Goal: Task Accomplishment & Management: Manage account settings

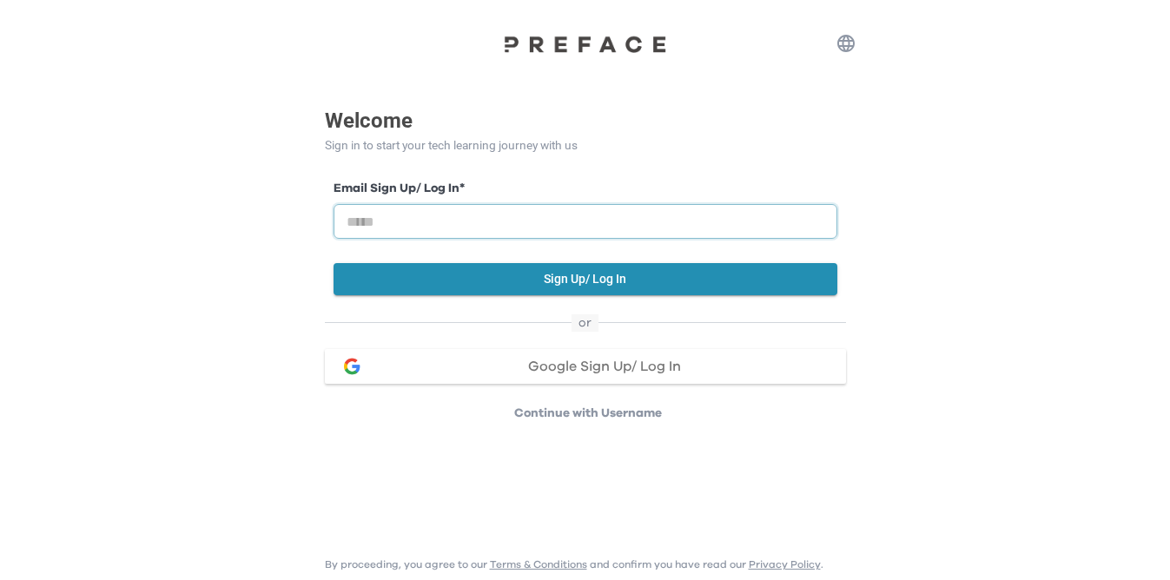
click at [473, 219] on input "email" at bounding box center [586, 221] width 504 height 35
type input "**********"
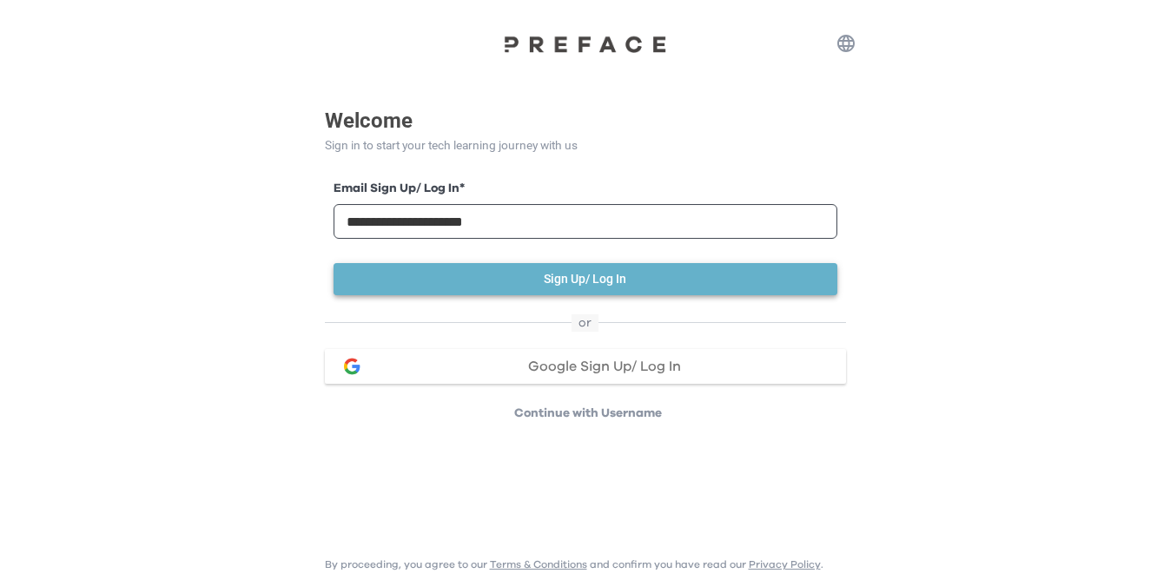
click at [571, 285] on button "Sign Up/ Log In" at bounding box center [586, 279] width 504 height 32
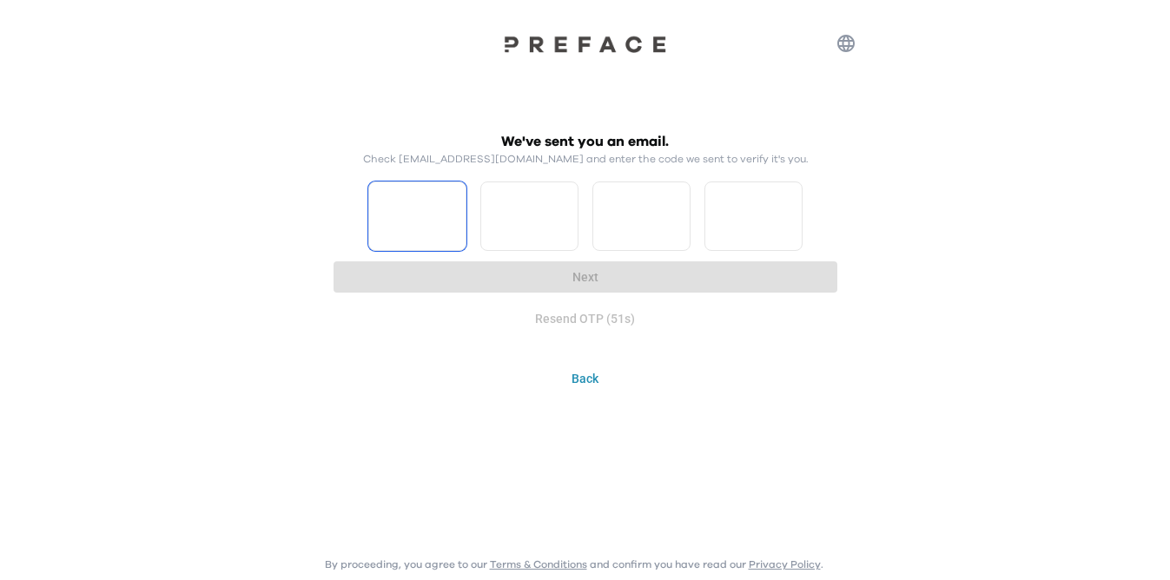
click at [424, 214] on input "Please enter OTP character 1" at bounding box center [417, 216] width 98 height 69
type input "*"
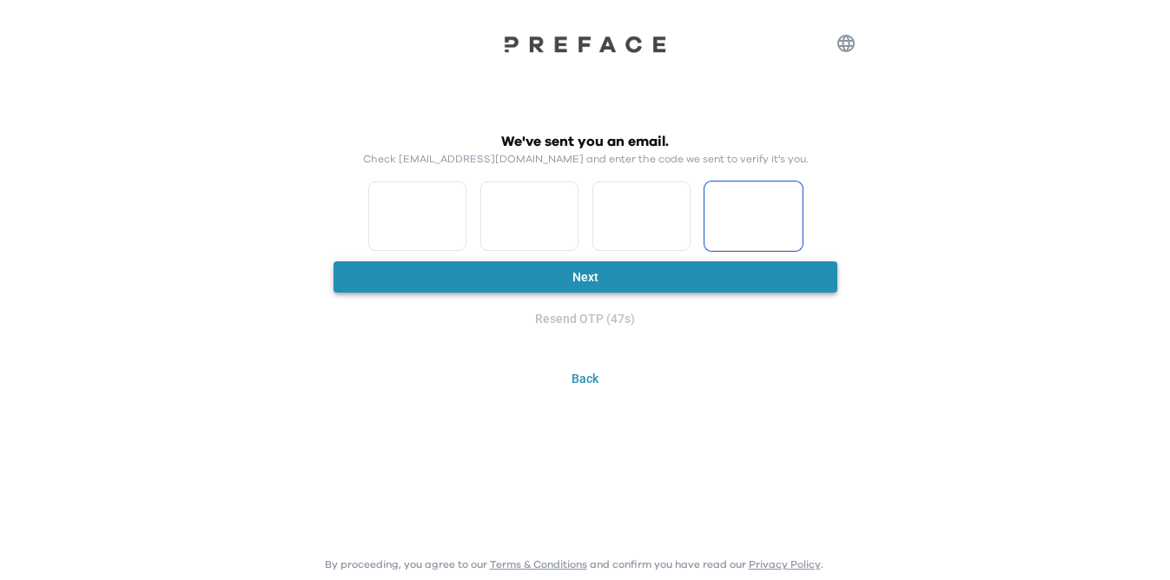
type input "*"
click at [525, 279] on button "Next" at bounding box center [586, 277] width 504 height 32
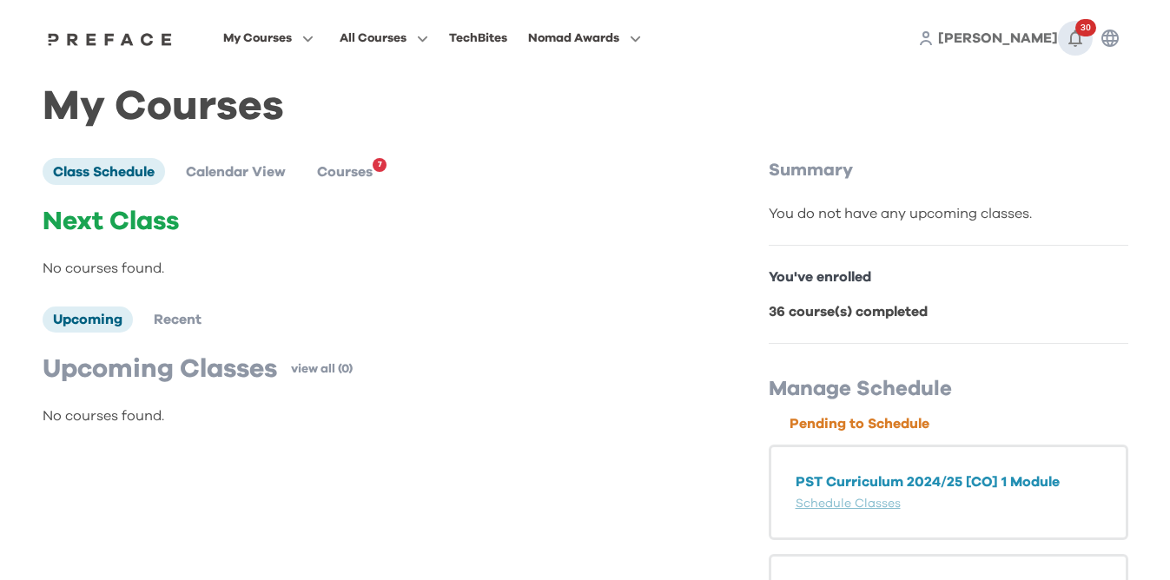
click at [1068, 36] on icon "button" at bounding box center [1075, 38] width 21 height 21
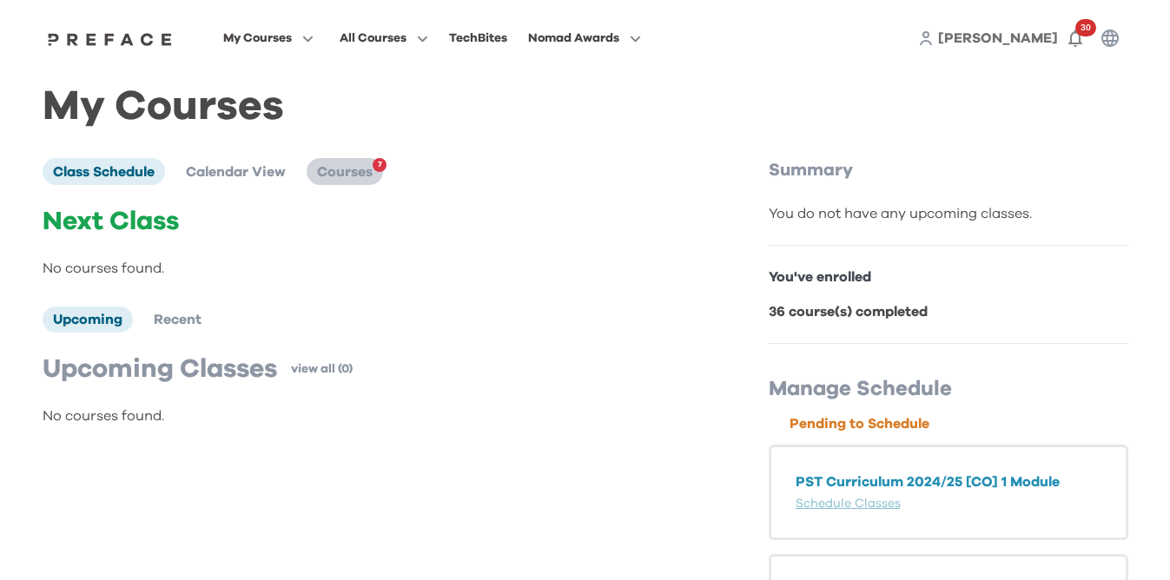
click at [339, 172] on span "Courses" at bounding box center [345, 172] width 56 height 14
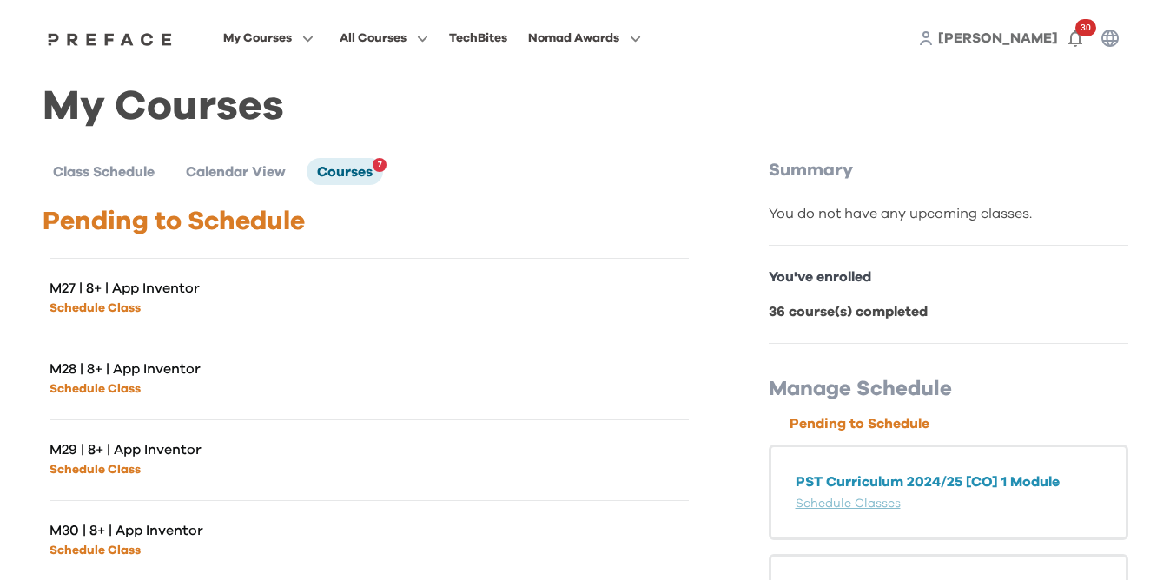
click at [322, 312] on p "Schedule Class" at bounding box center [210, 307] width 320 height 21
click at [110, 309] on link "Schedule Class" at bounding box center [95, 308] width 91 height 12
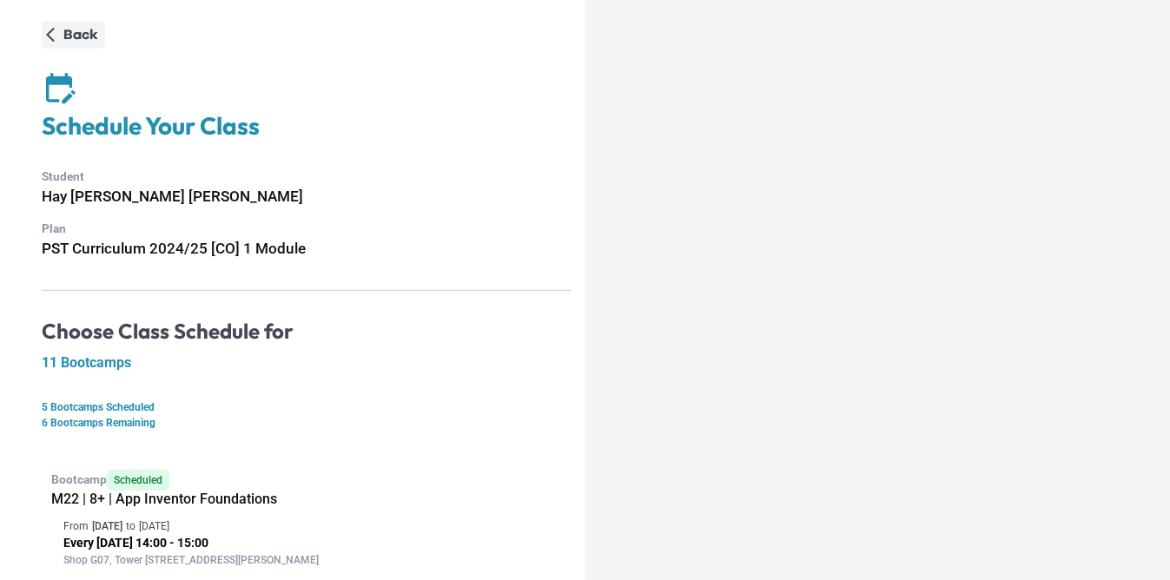
click at [70, 44] on p "Back" at bounding box center [80, 34] width 35 height 21
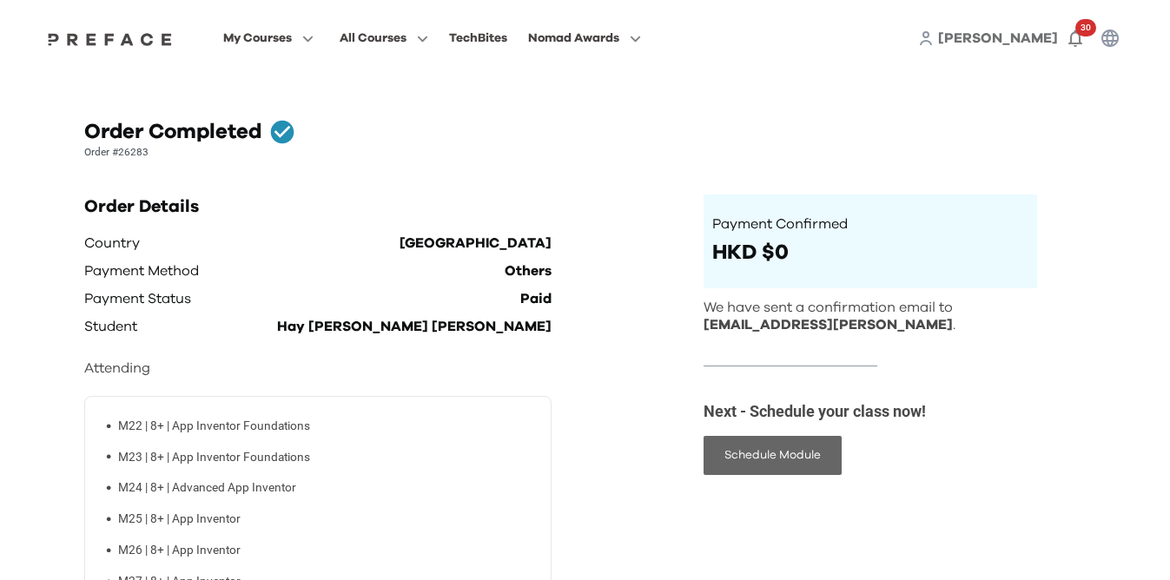
click at [725, 450] on button "Schedule Module" at bounding box center [773, 455] width 138 height 39
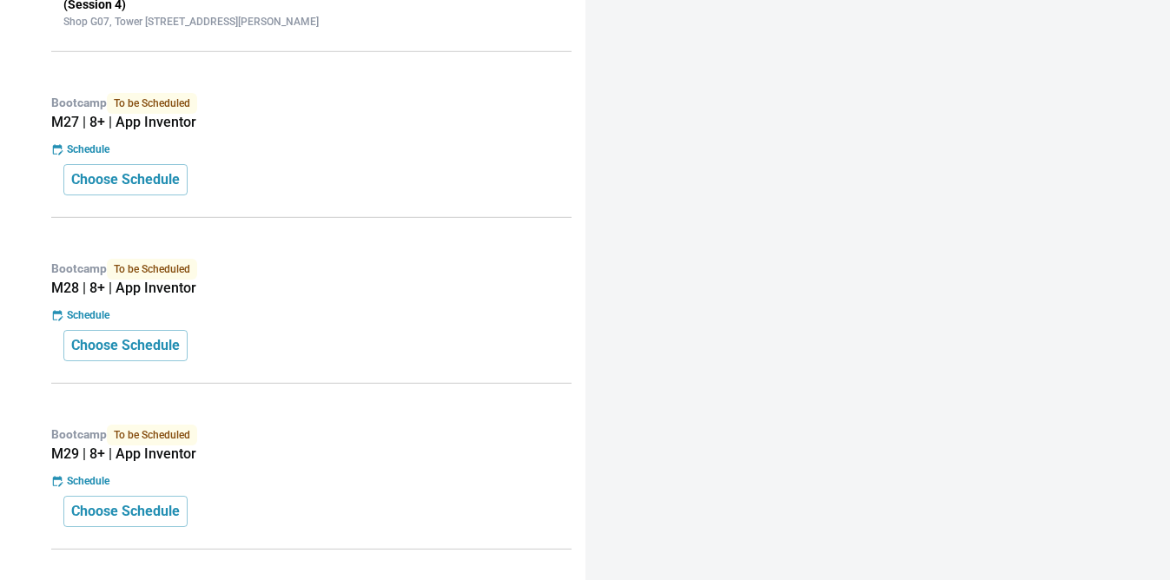
scroll to position [1038, 0]
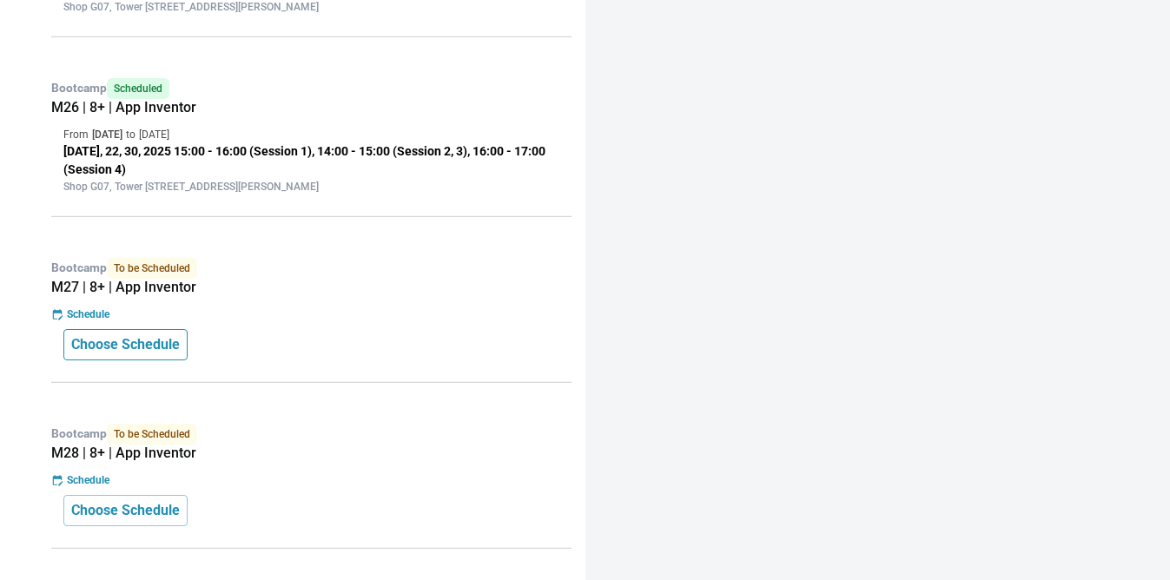
click at [154, 348] on p "Choose Schedule" at bounding box center [125, 344] width 109 height 21
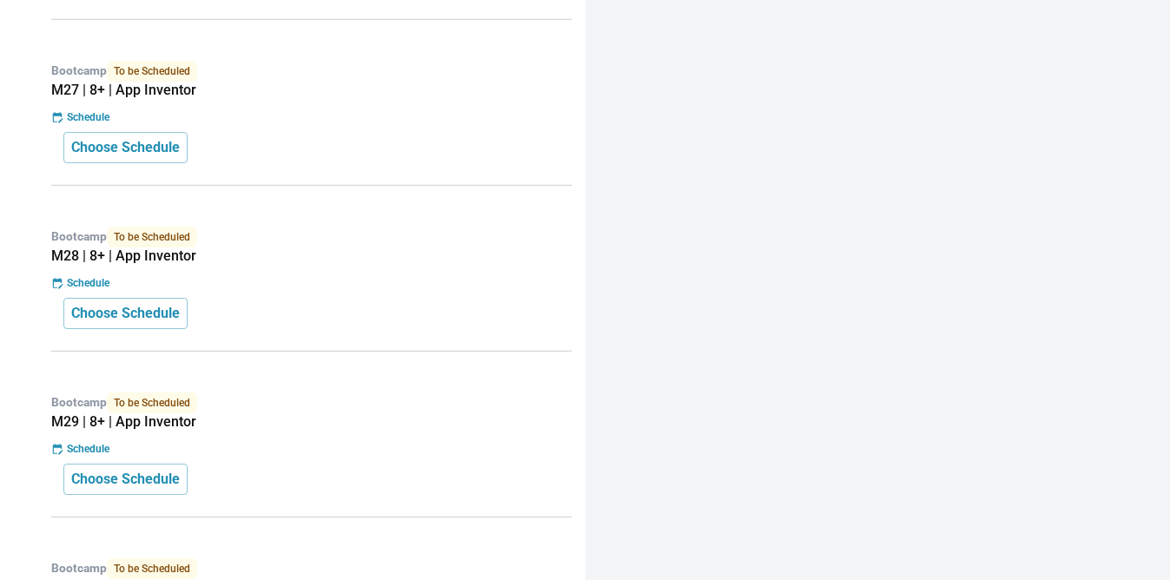
scroll to position [876, 0]
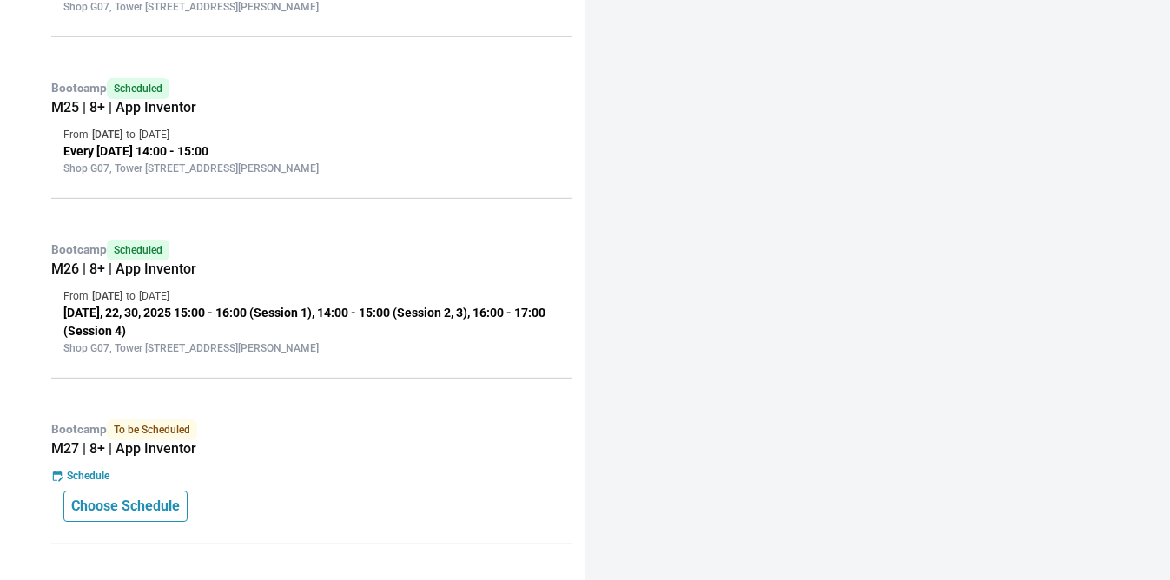
click at [155, 506] on p "Choose Schedule" at bounding box center [125, 506] width 109 height 21
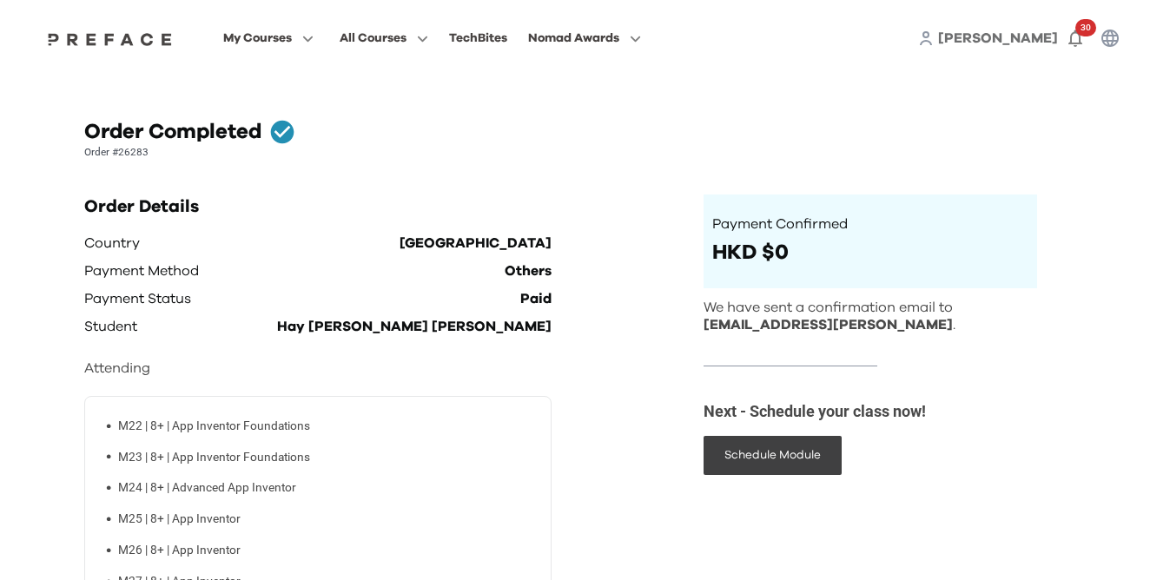
click at [1025, 43] on span "[PERSON_NAME]" at bounding box center [998, 38] width 120 height 14
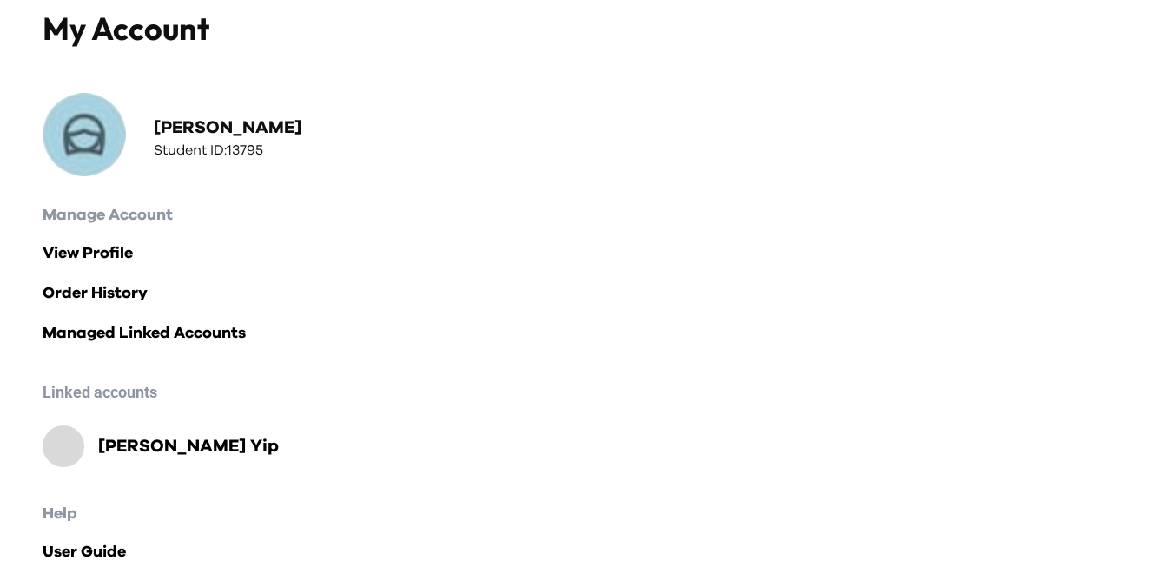
scroll to position [129, 0]
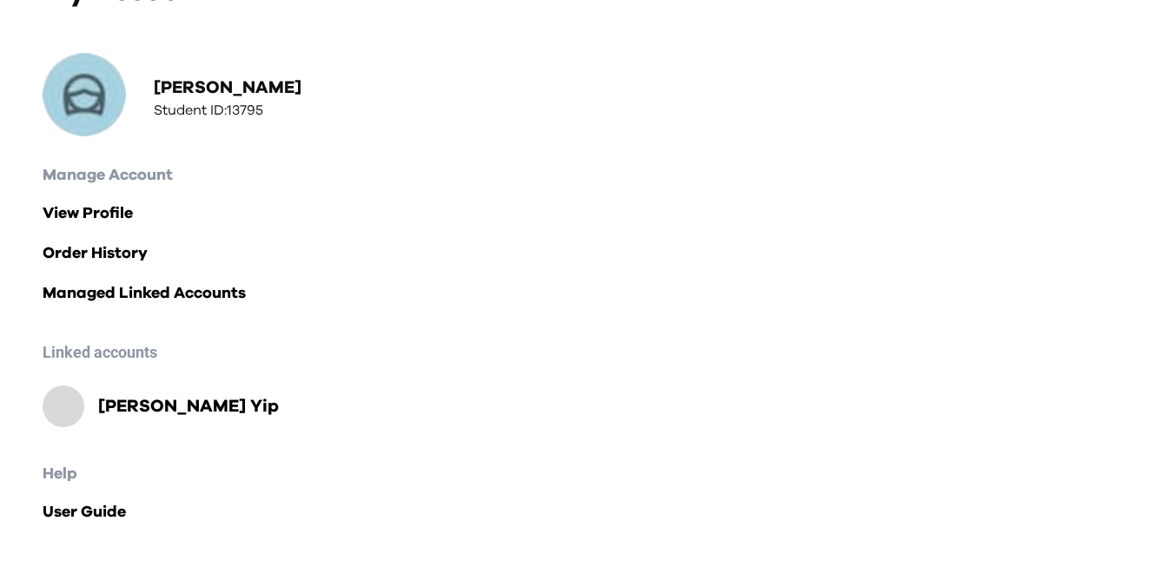
click at [200, 404] on h2 "Hay Yin Keefe Yip" at bounding box center [188, 406] width 181 height 24
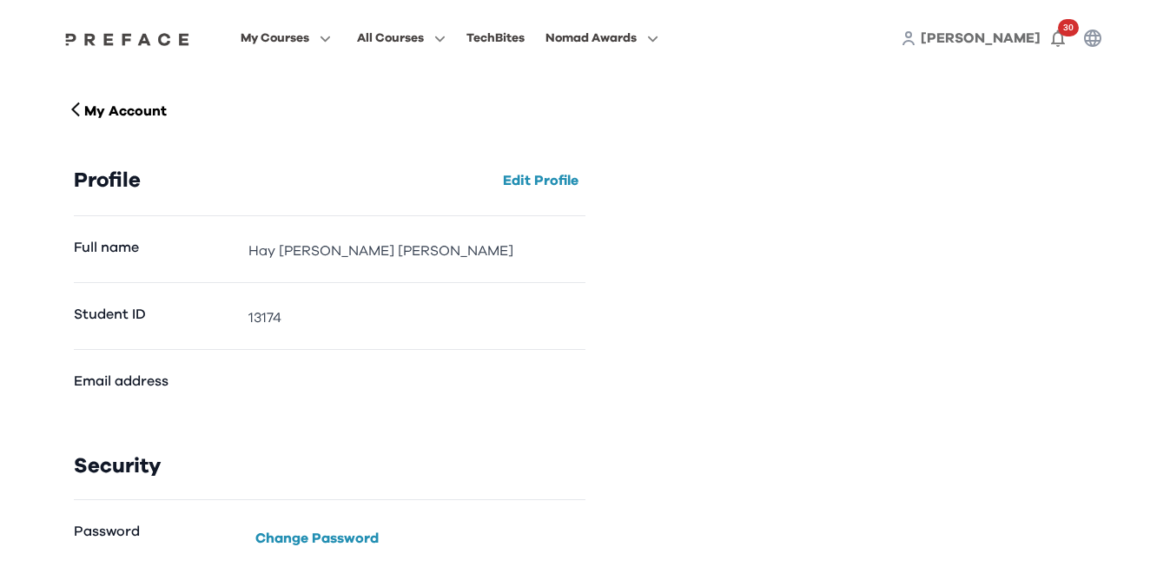
scroll to position [14, 0]
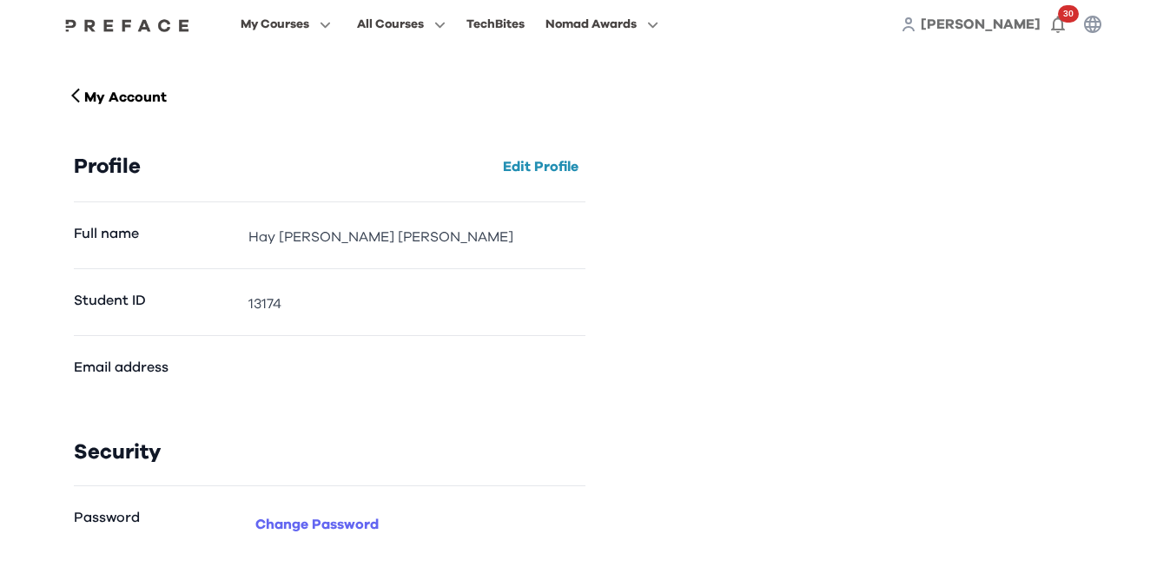
click at [311, 525] on button "Change Password" at bounding box center [316, 525] width 137 height 28
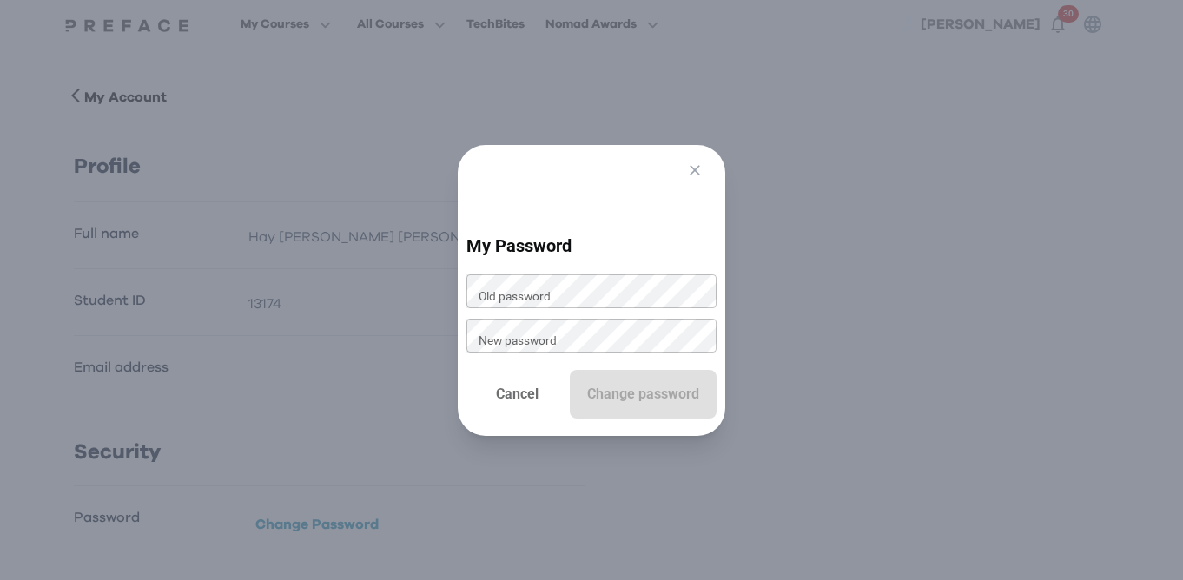
click at [496, 390] on p "Cancel" at bounding box center [517, 394] width 43 height 21
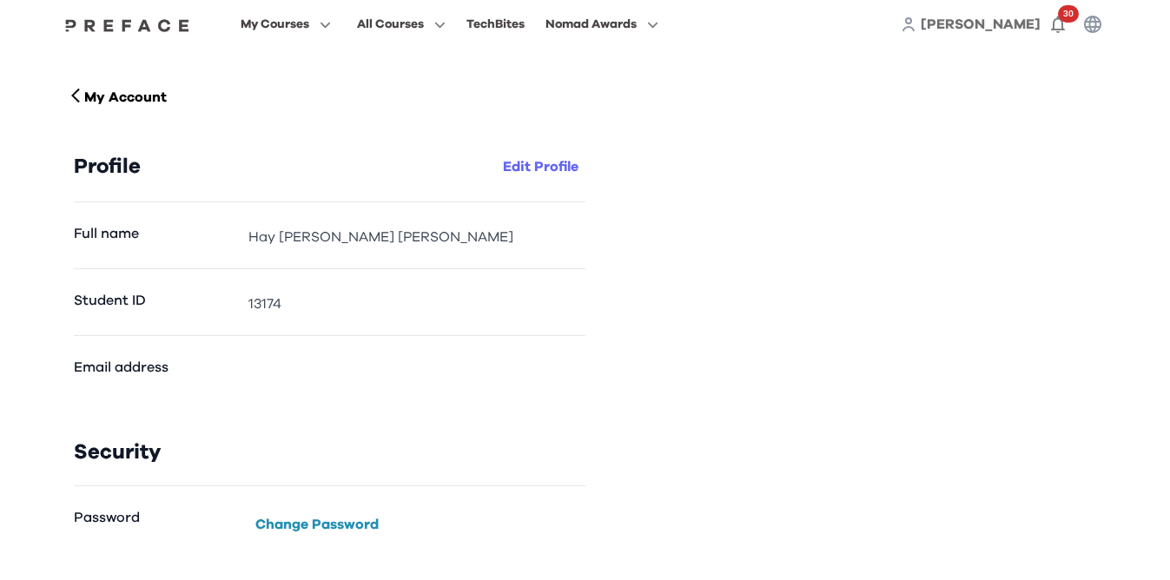
click at [530, 173] on button "Edit Profile" at bounding box center [540, 167] width 89 height 28
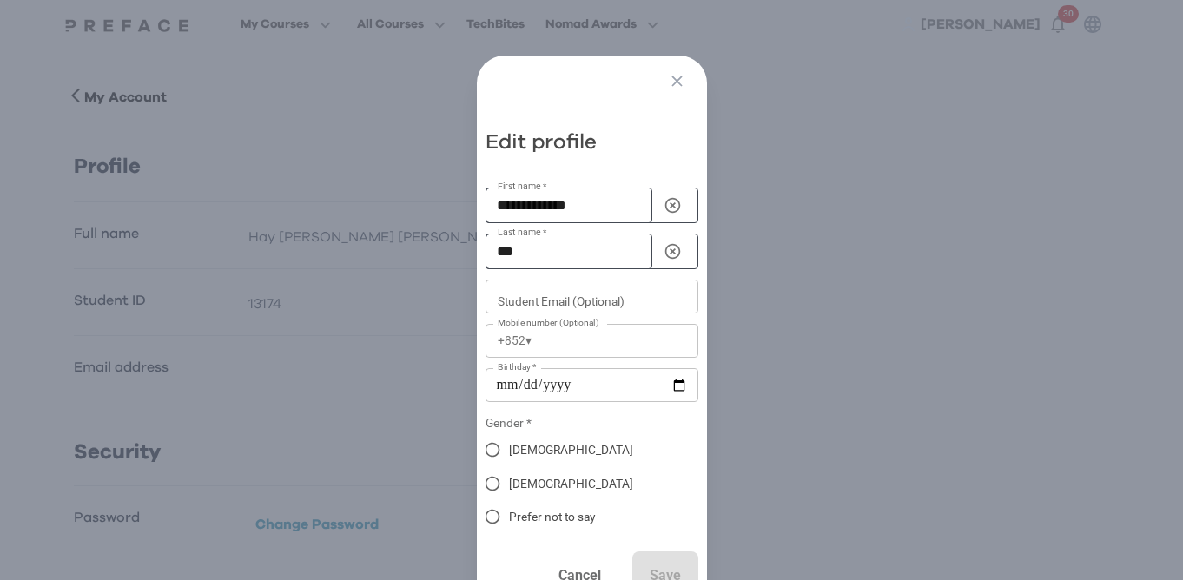
click at [565, 572] on p "Cancel" at bounding box center [579, 575] width 43 height 21
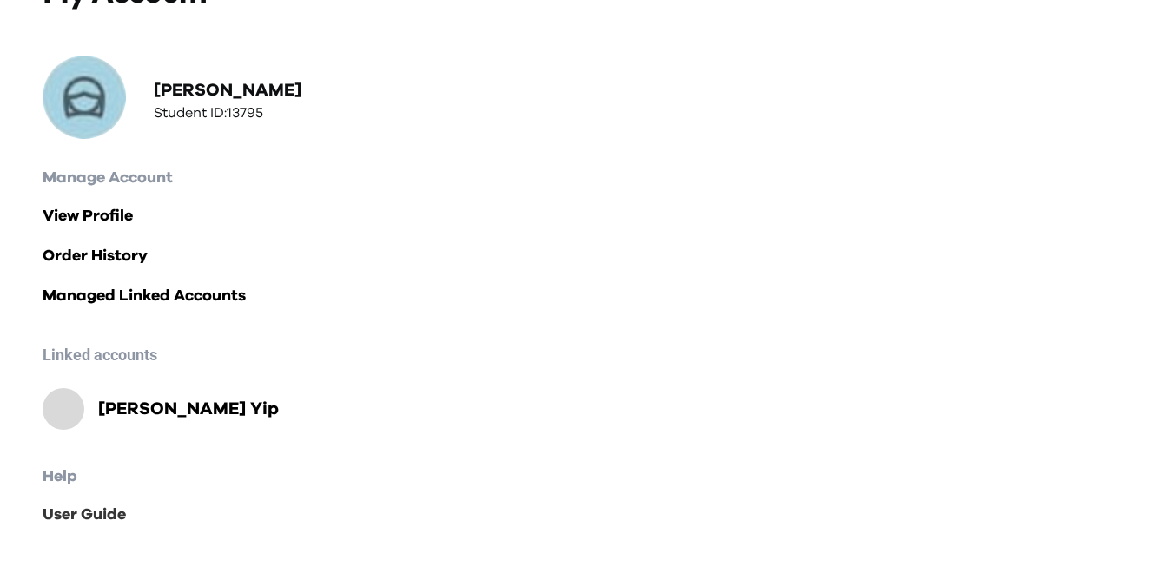
scroll to position [125, 0]
click at [99, 258] on link "Order History" at bounding box center [586, 256] width 1086 height 24
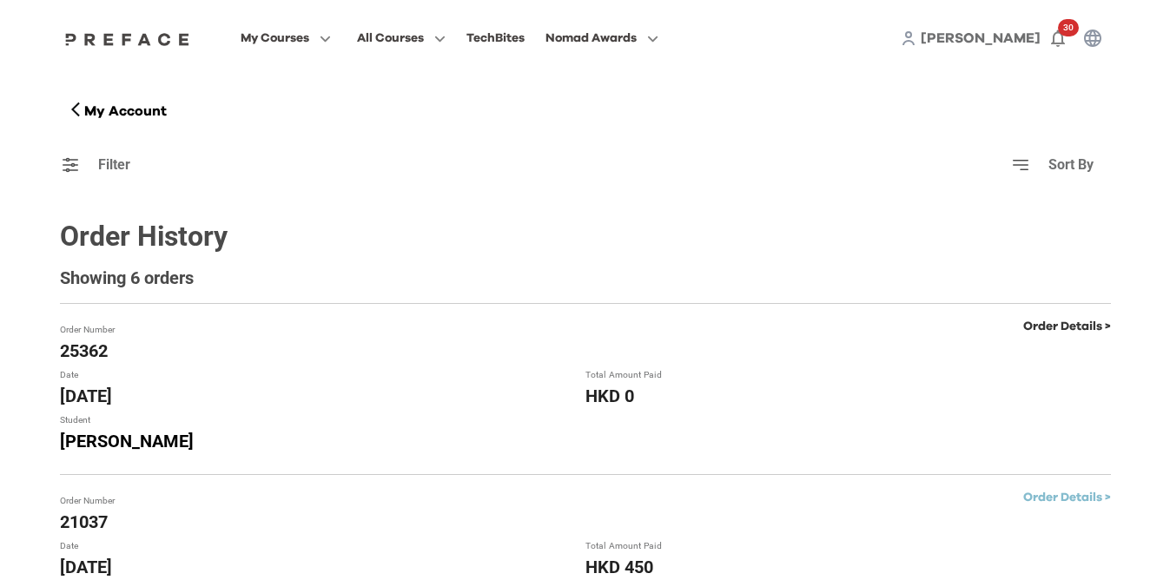
click at [1054, 327] on link "Order Details >" at bounding box center [1067, 327] width 88 height 12
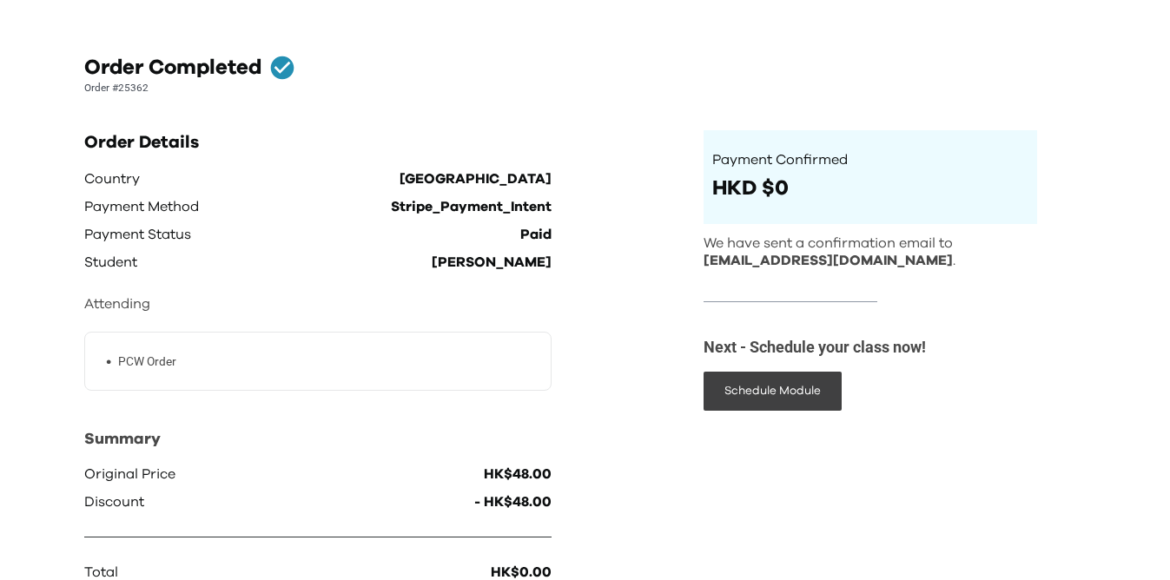
scroll to position [112, 0]
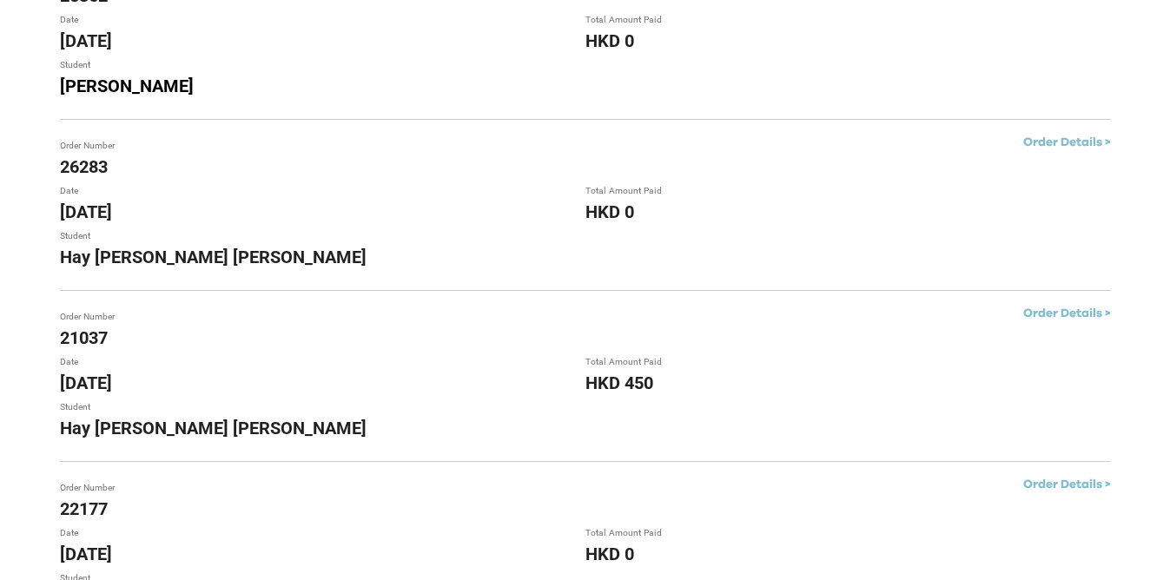
scroll to position [831, 0]
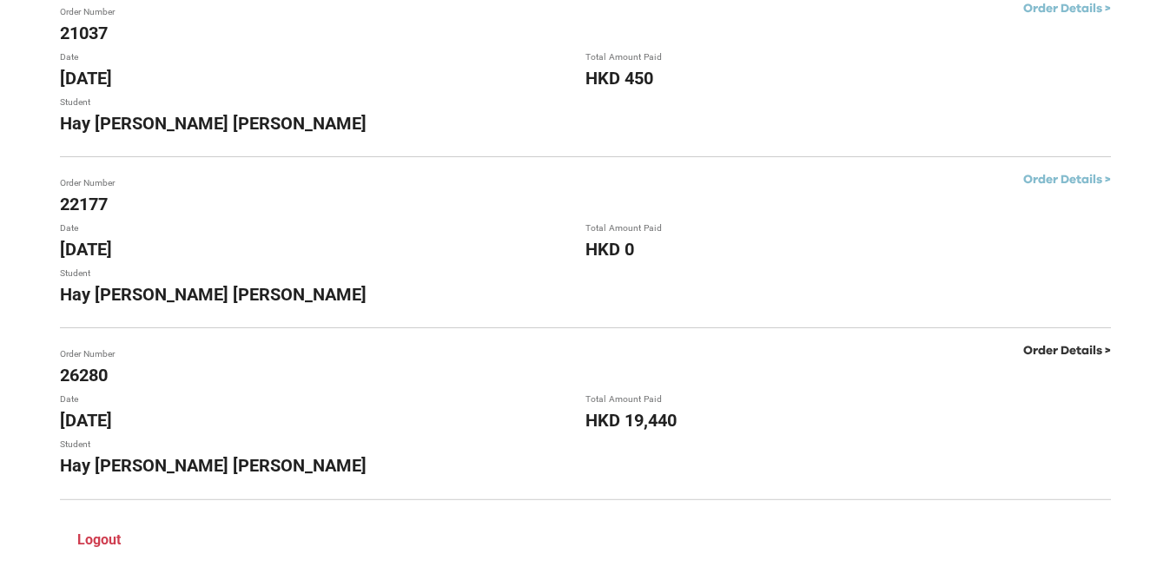
click at [1049, 351] on link "Order Details >" at bounding box center [1067, 351] width 88 height 12
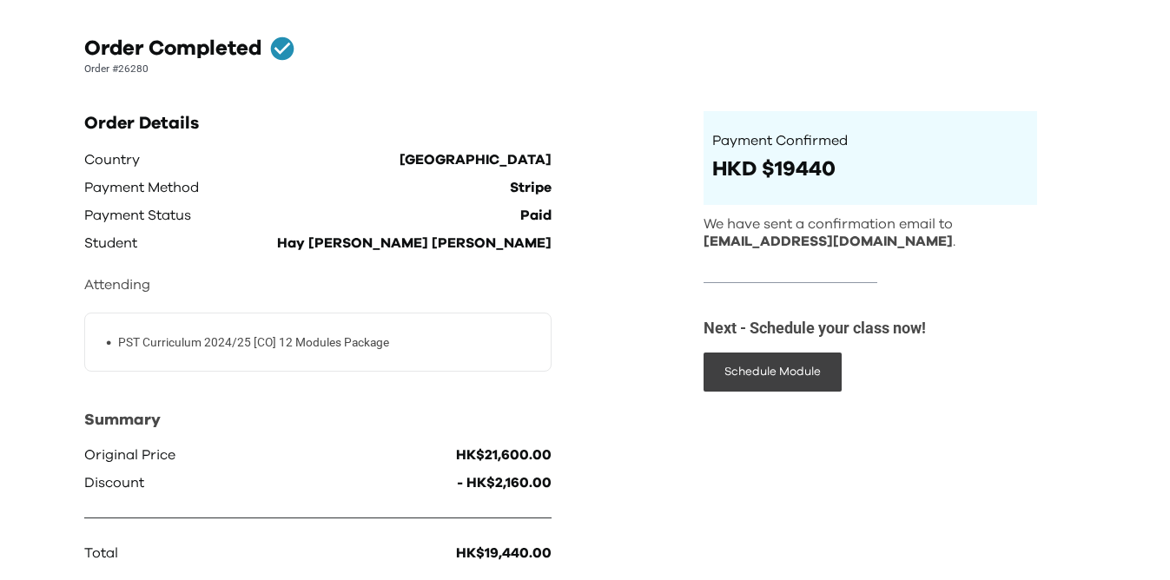
scroll to position [112, 0]
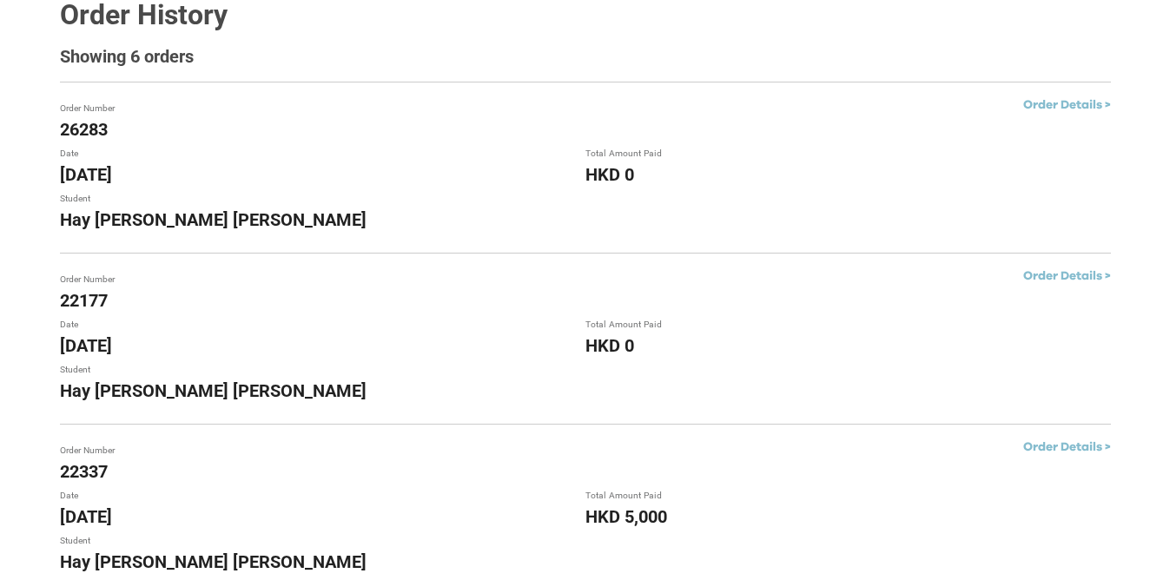
scroll to position [153, 0]
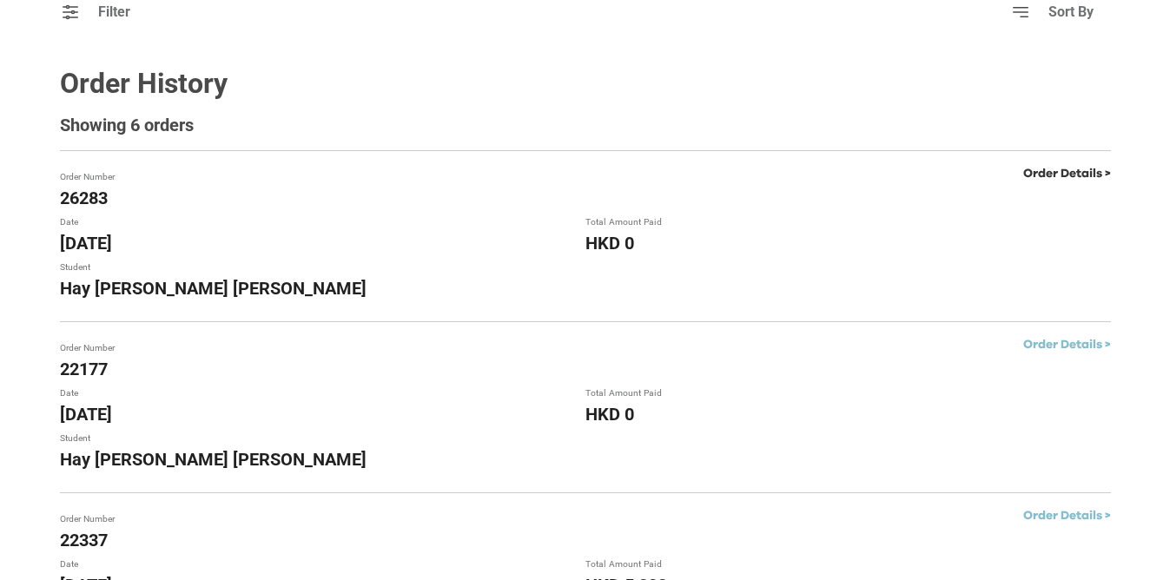
click at [1073, 175] on link "Order Details >" at bounding box center [1067, 174] width 88 height 12
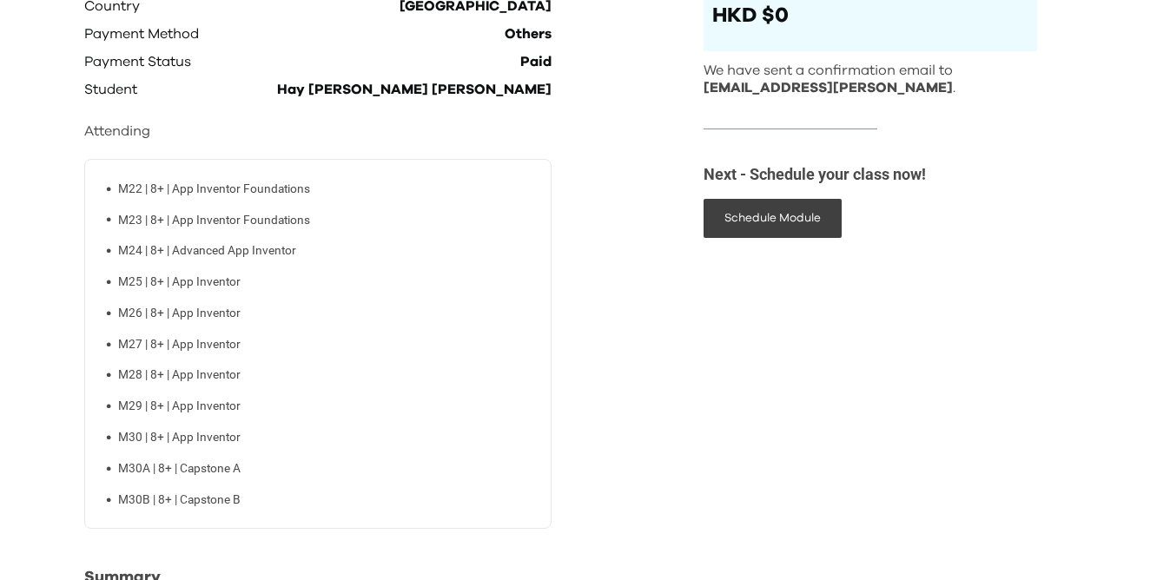
scroll to position [408, 0]
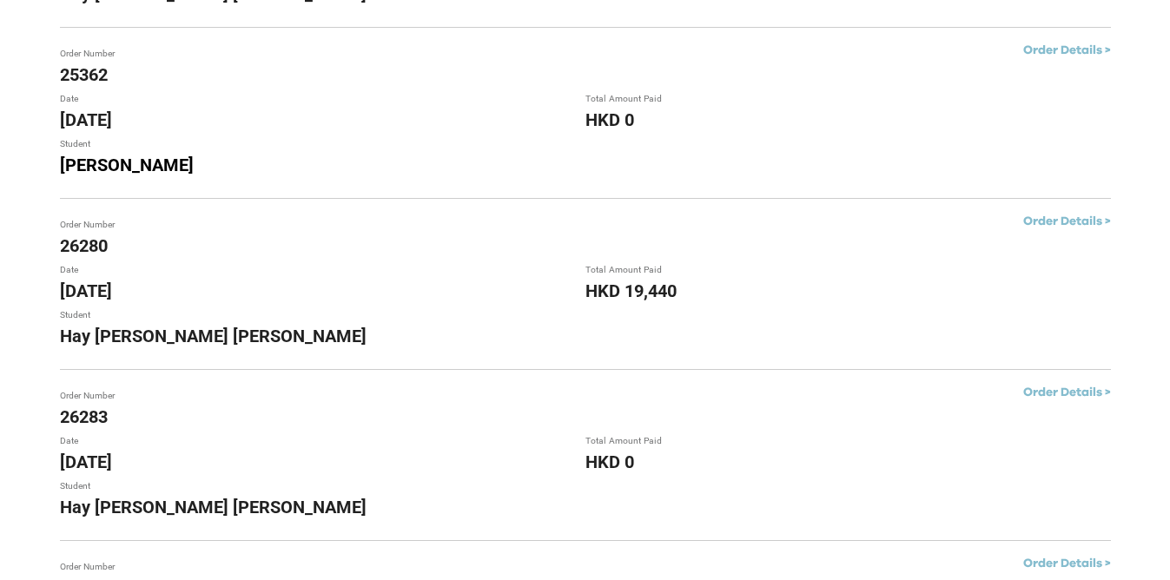
scroll to position [497, 0]
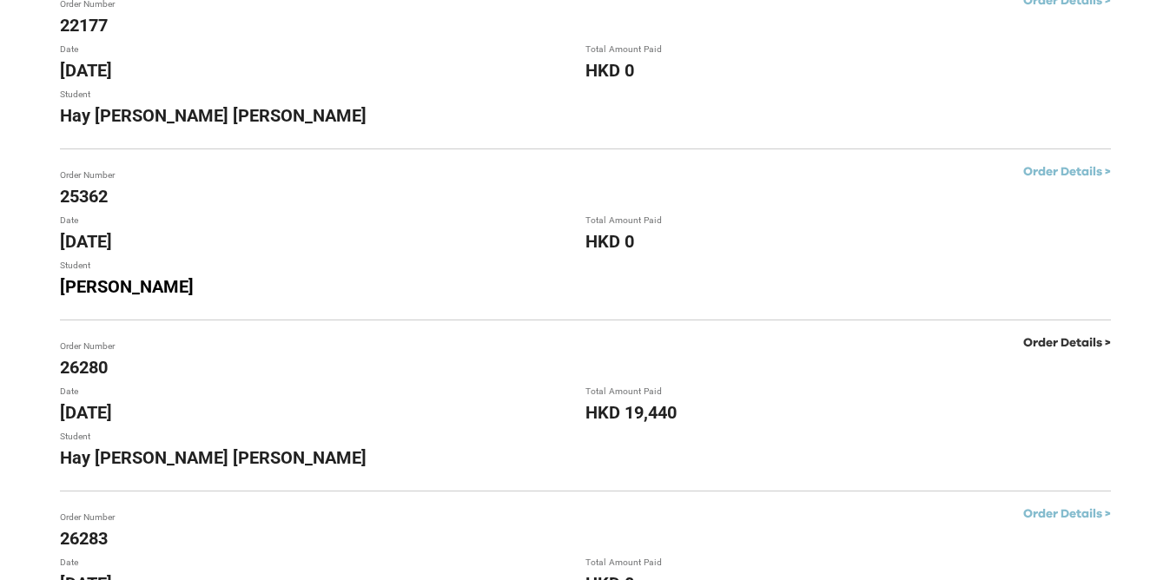
click at [1069, 341] on link "Order Details >" at bounding box center [1067, 343] width 88 height 12
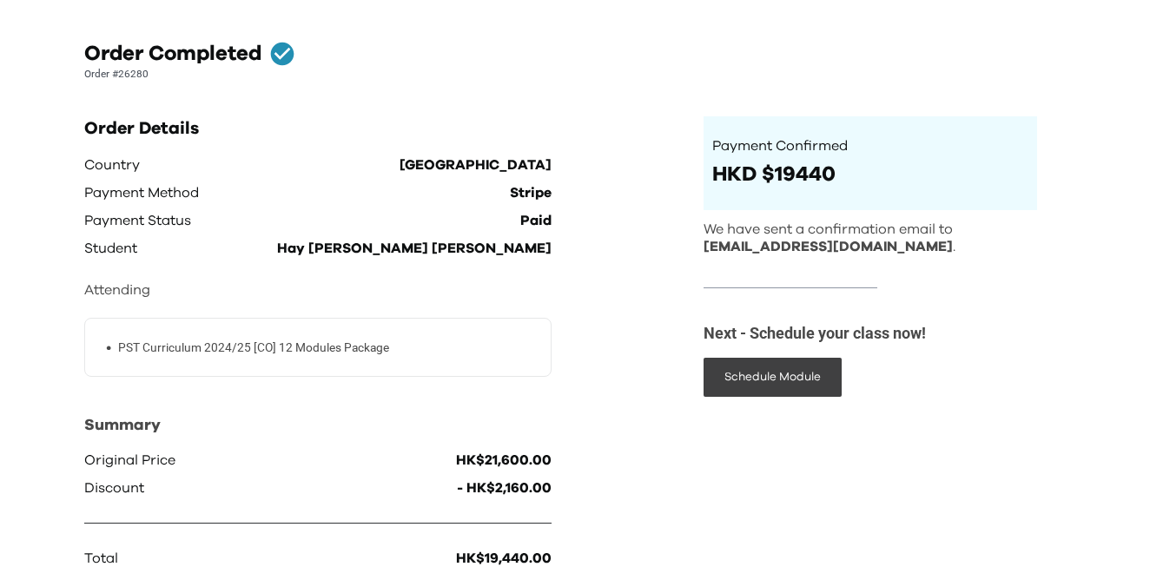
scroll to position [112, 0]
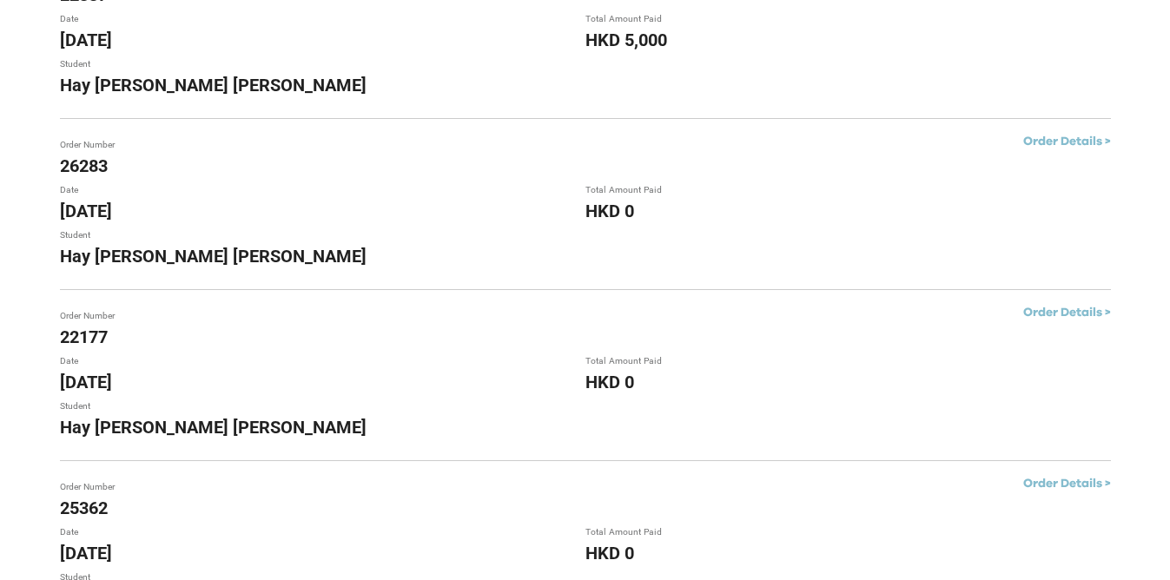
scroll to position [314, 0]
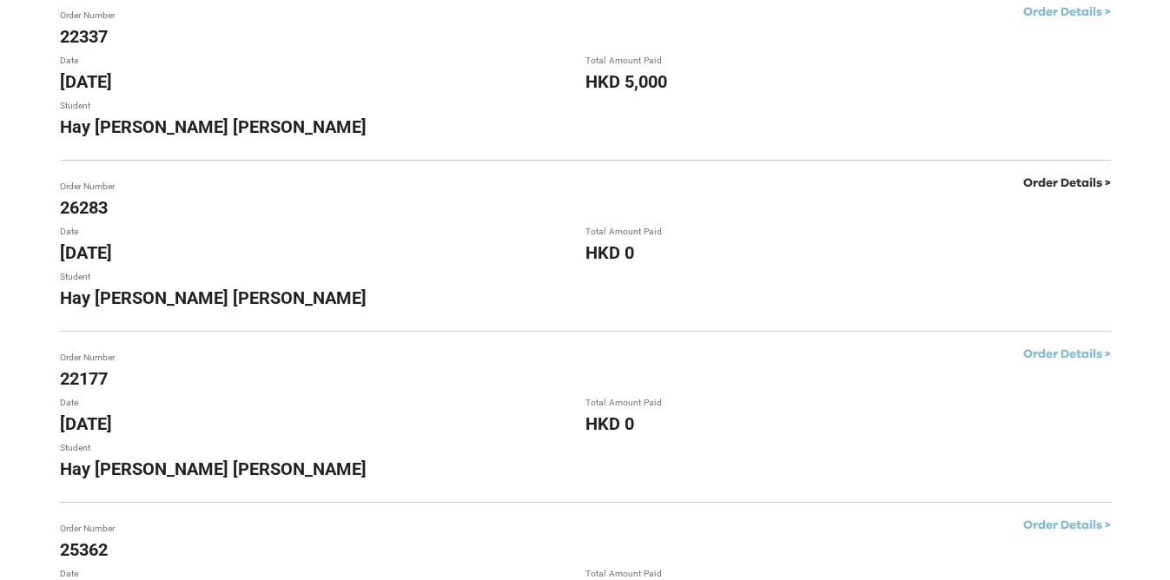
click at [1062, 180] on link "Order Details >" at bounding box center [1067, 183] width 88 height 12
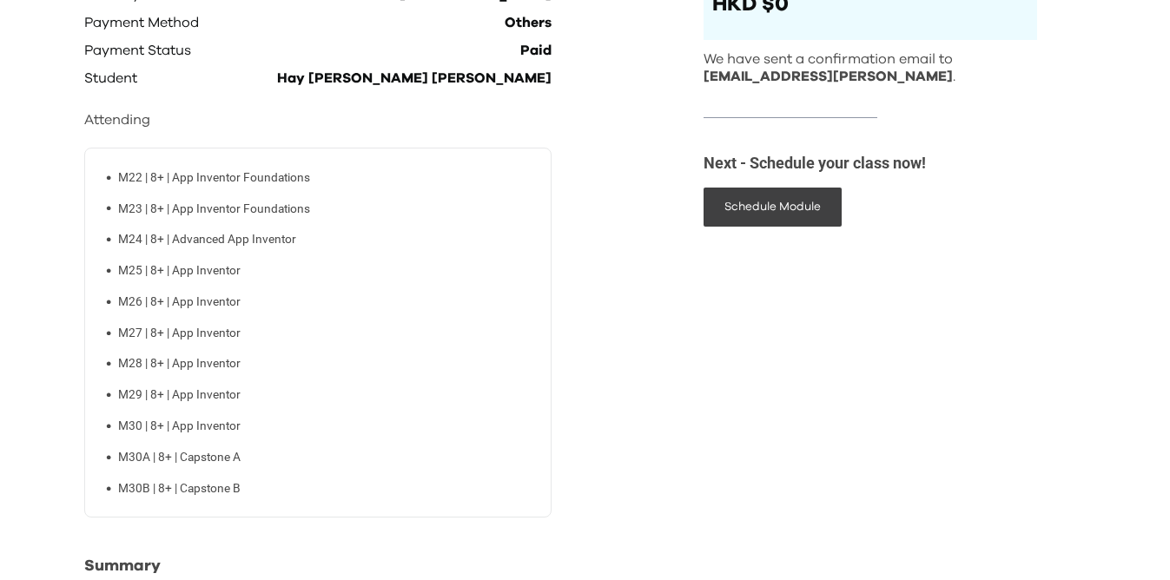
scroll to position [251, 0]
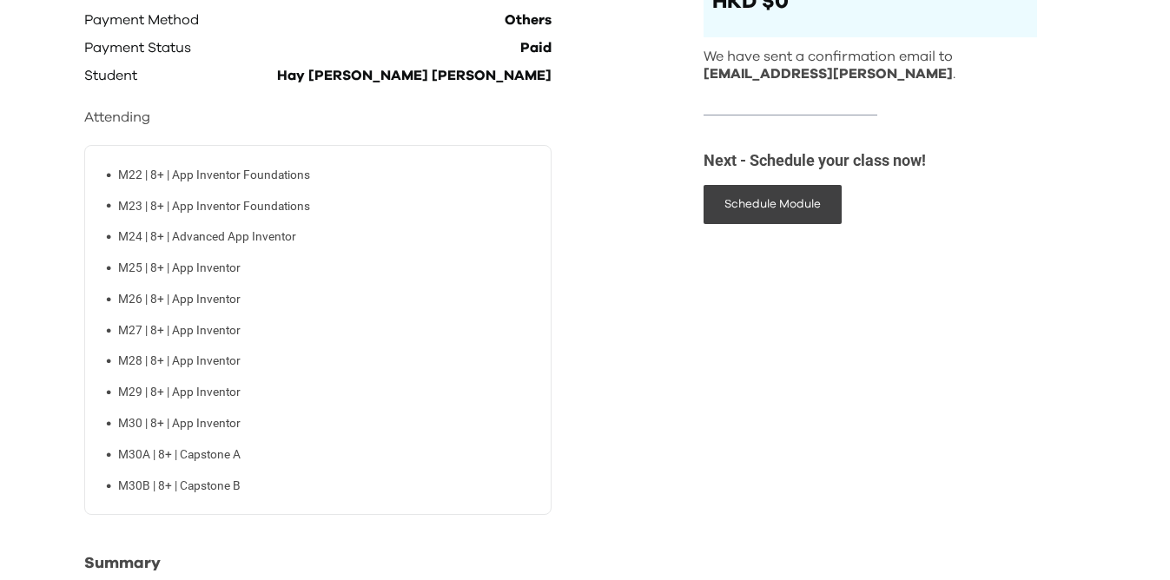
click at [170, 179] on p "M22 | 8+ | App Inventor Foundations" at bounding box center [214, 175] width 192 height 18
click at [178, 213] on p "M23 | 8+ | App Inventor Foundations" at bounding box center [214, 206] width 192 height 18
click at [182, 240] on p "M24 | 8+ | Advanced App Inventor" at bounding box center [207, 237] width 178 height 18
click at [189, 271] on p "M25 | 8+ | App Inventor" at bounding box center [179, 268] width 122 height 18
click at [186, 300] on p "M26 | 8+ | App Inventor" at bounding box center [179, 299] width 122 height 18
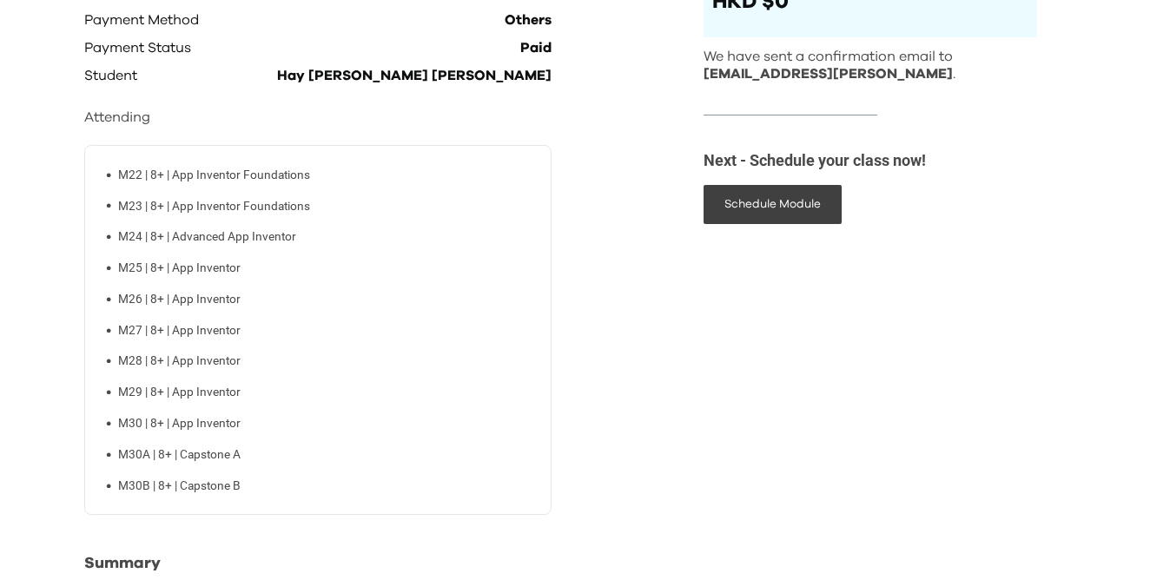
click at [184, 331] on p "M27 | 8+ | App Inventor" at bounding box center [179, 330] width 122 height 18
click at [181, 364] on p "M28 | 8+ | App Inventor" at bounding box center [179, 361] width 122 height 18
drag, startPoint x: 178, startPoint y: 397, endPoint x: 183, endPoint y: 428, distance: 31.7
click at [178, 397] on p "M29 | 8+ | App Inventor" at bounding box center [179, 392] width 122 height 18
drag, startPoint x: 183, startPoint y: 428, endPoint x: 182, endPoint y: 446, distance: 17.5
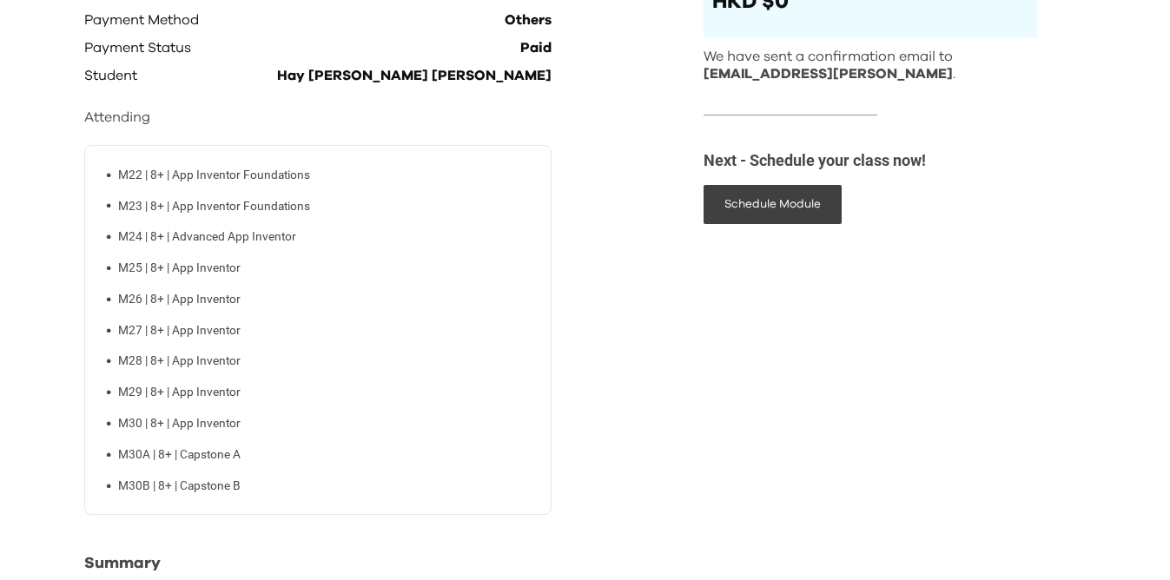
click at [183, 429] on p "M30 | 8+ | App Inventor" at bounding box center [179, 423] width 122 height 18
click at [191, 466] on ul "• M22 | 8+ | App Inventor Foundations • M23 | 8+ | App Inventor Foundations • M…" at bounding box center [318, 330] width 453 height 329
click at [208, 502] on div "• M22 | 8+ | App Inventor Foundations • M23 | 8+ | App Inventor Foundations • M…" at bounding box center [318, 330] width 468 height 371
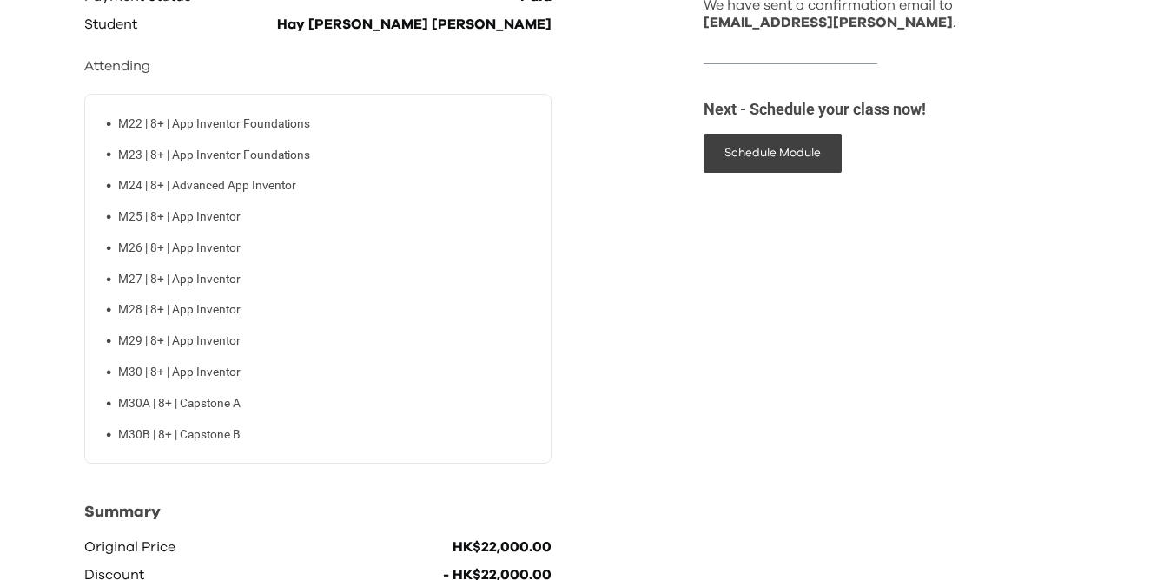
scroll to position [423, 0]
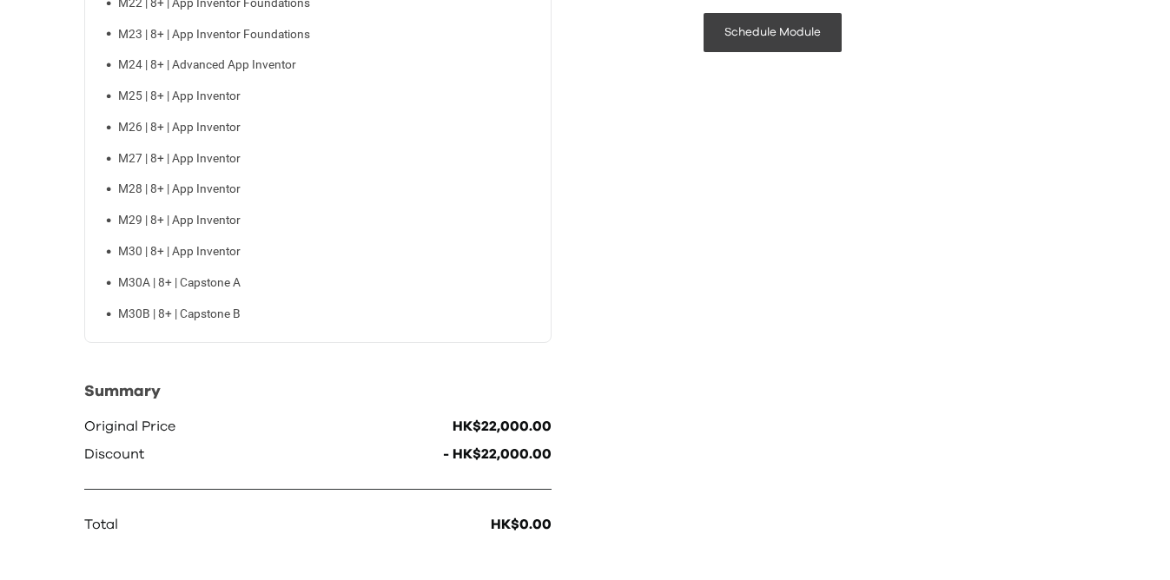
click at [225, 316] on p "M30B | 8+ | Capstone B" at bounding box center [179, 314] width 122 height 18
drag, startPoint x: 221, startPoint y: 280, endPoint x: 226, endPoint y: 254, distance: 26.4
click at [221, 279] on p "M30A | 8+ | Capstone A" at bounding box center [179, 283] width 122 height 18
click at [226, 254] on p "M30 | 8+ | App Inventor" at bounding box center [179, 251] width 122 height 18
click at [231, 225] on ul "• M22 | 8+ | App Inventor Foundations • M23 | 8+ | App Inventor Foundations • M…" at bounding box center [318, 158] width 453 height 329
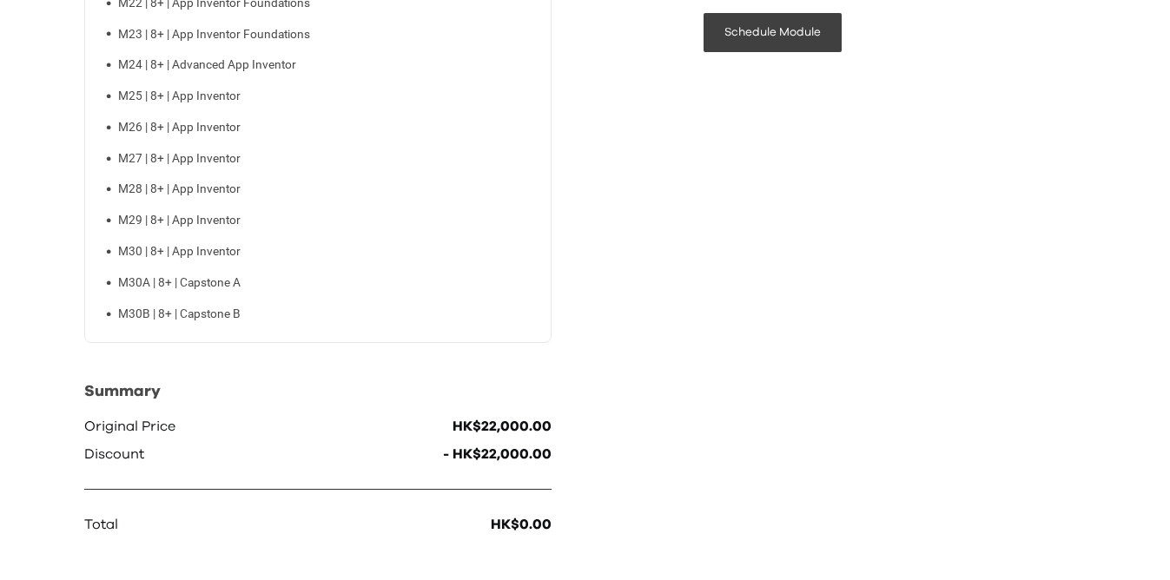
click at [235, 184] on p "M28 | 8+ | App Inventor" at bounding box center [179, 189] width 122 height 18
click at [236, 149] on p "M27 | 8+ | App Inventor" at bounding box center [179, 158] width 122 height 18
click at [239, 119] on p "M26 | 8+ | App Inventor" at bounding box center [179, 127] width 122 height 18
click at [238, 96] on p "M25 | 8+ | App Inventor" at bounding box center [179, 96] width 122 height 18
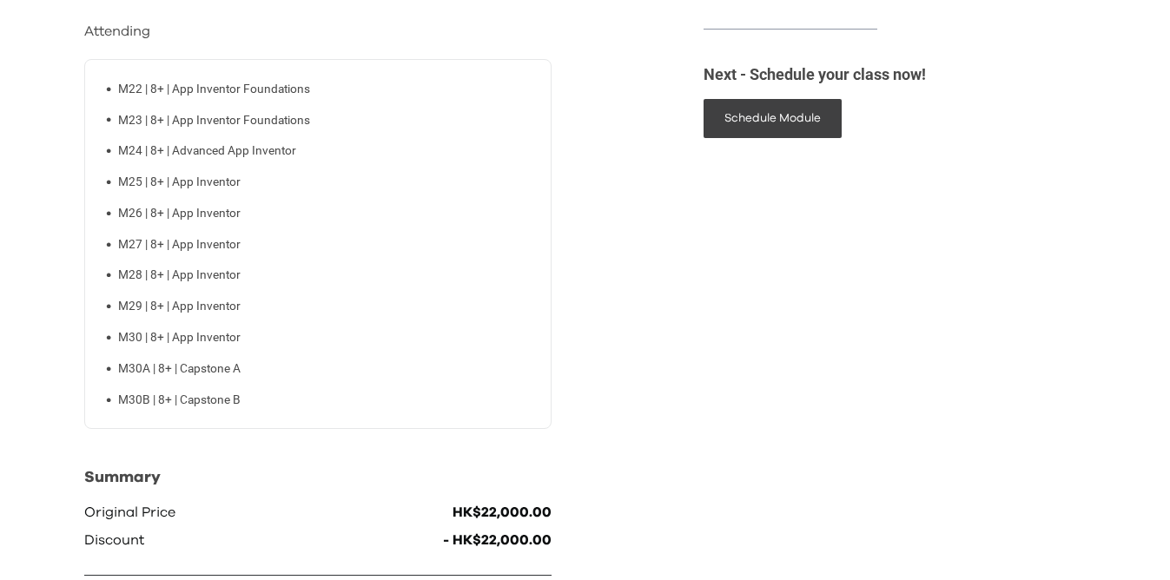
scroll to position [289, 0]
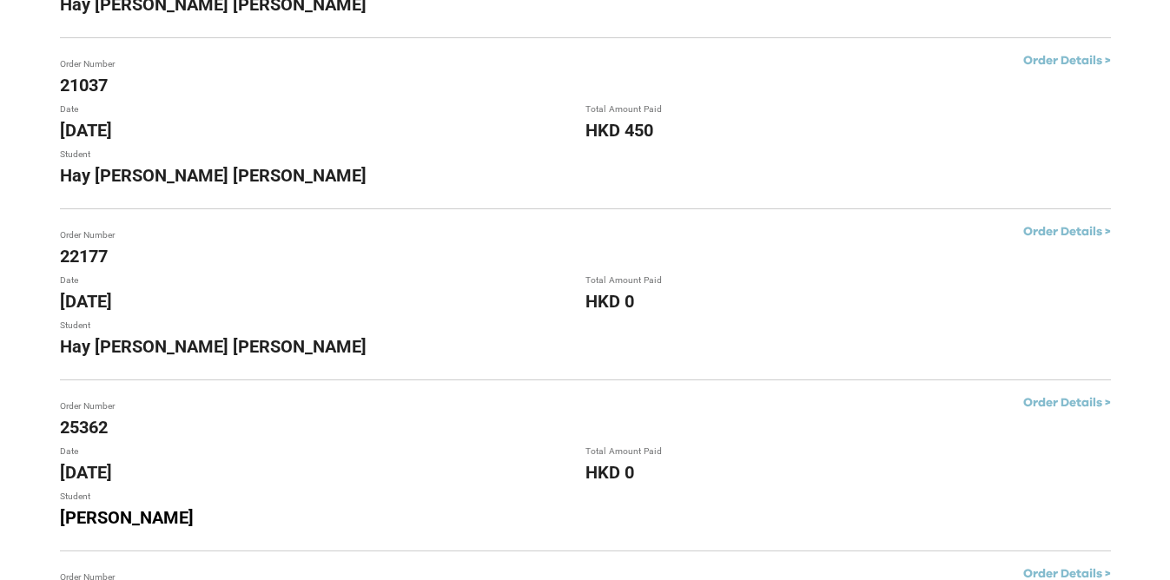
scroll to position [831, 0]
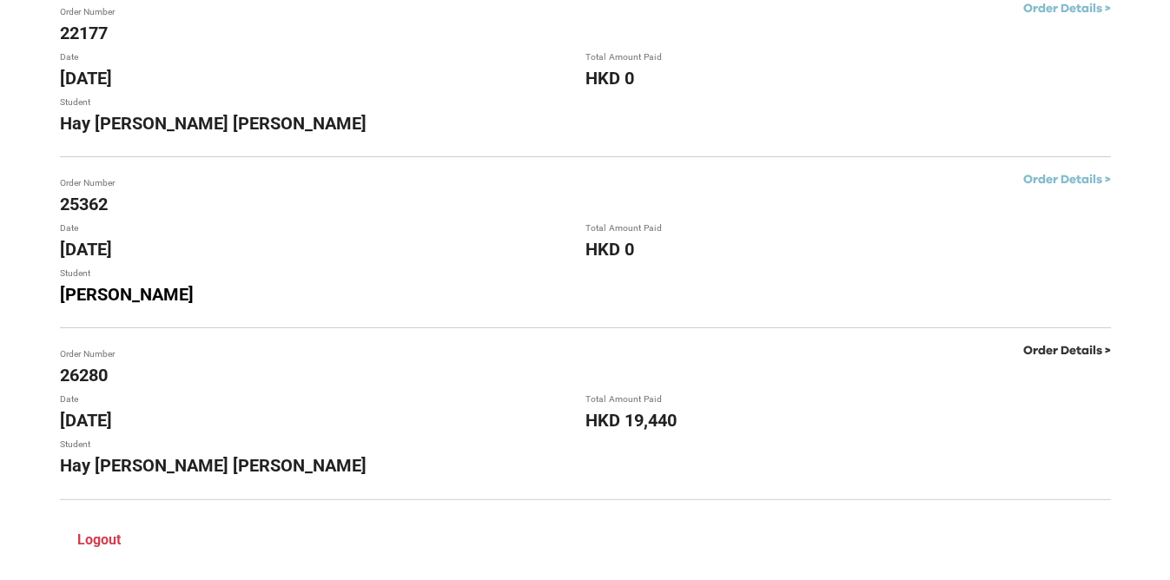
click at [1059, 355] on link "Order Details >" at bounding box center [1067, 351] width 88 height 12
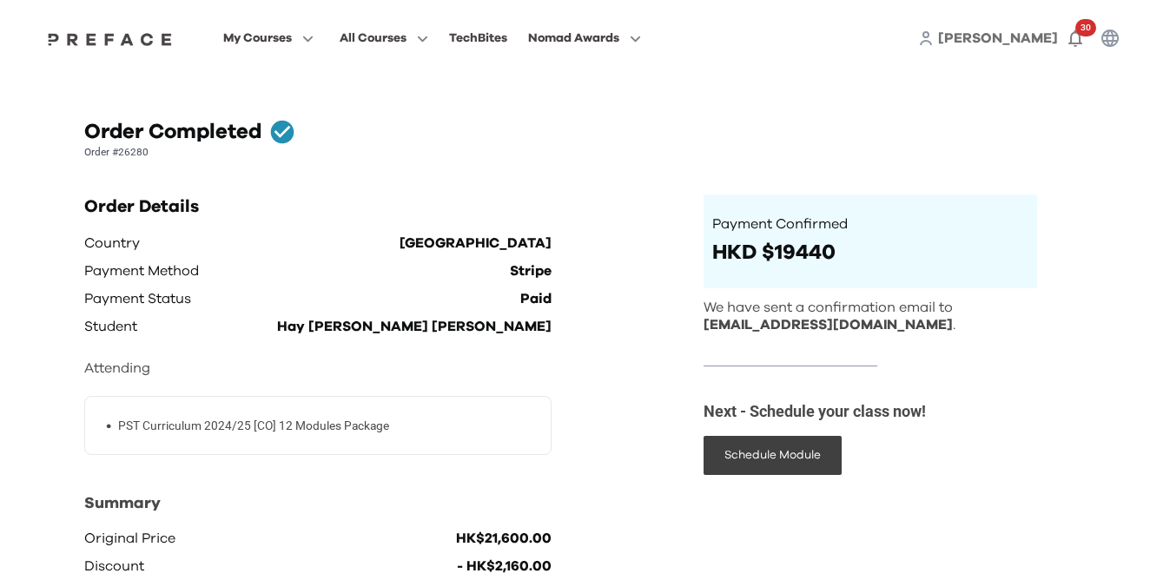
click at [1111, 44] on icon "button" at bounding box center [1109, 38] width 17 height 17
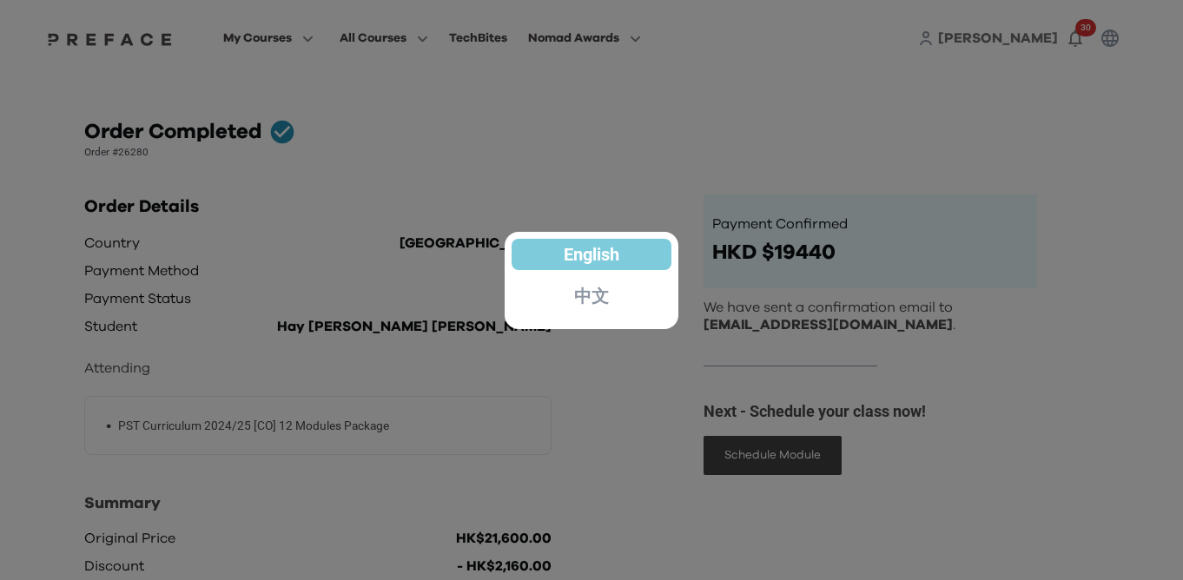
click at [870, 166] on div at bounding box center [591, 290] width 1183 height 580
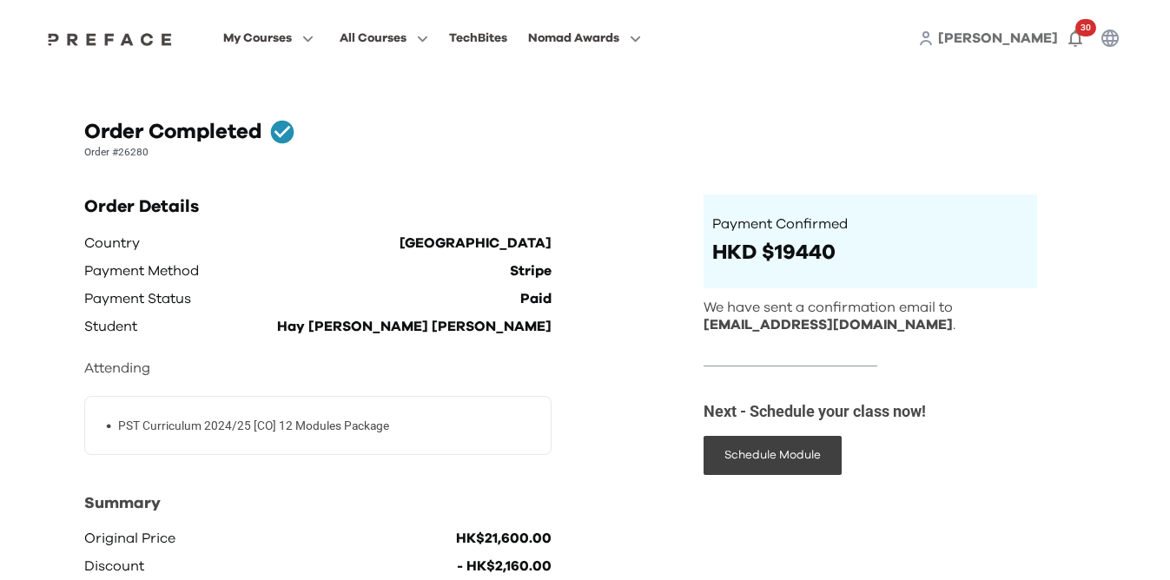
click at [1027, 39] on span "[PERSON_NAME]" at bounding box center [998, 38] width 120 height 14
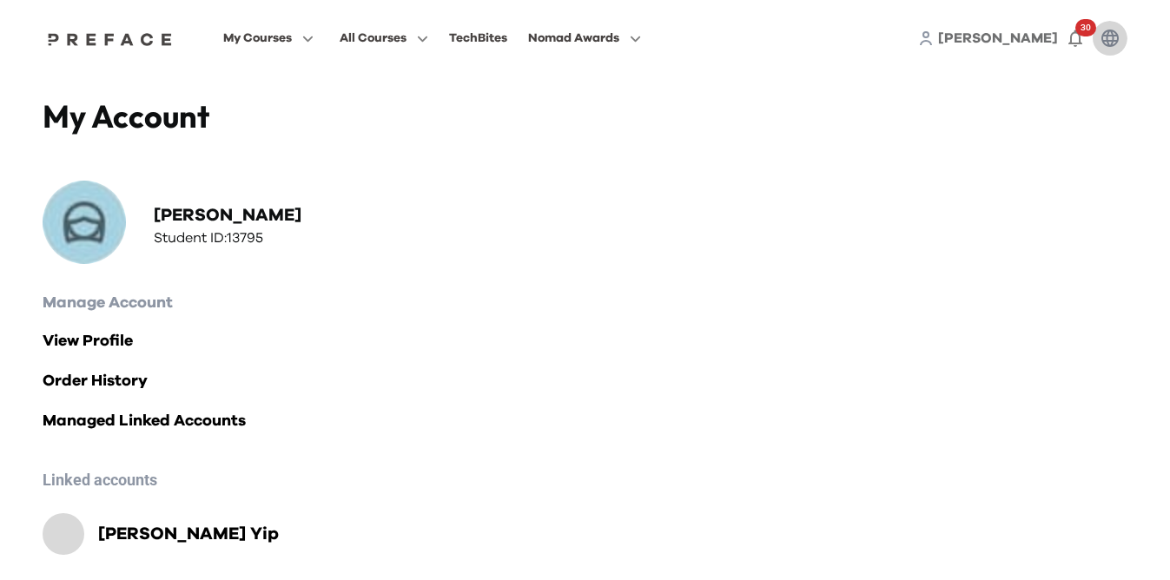
click at [1114, 41] on icon "button" at bounding box center [1109, 38] width 17 height 17
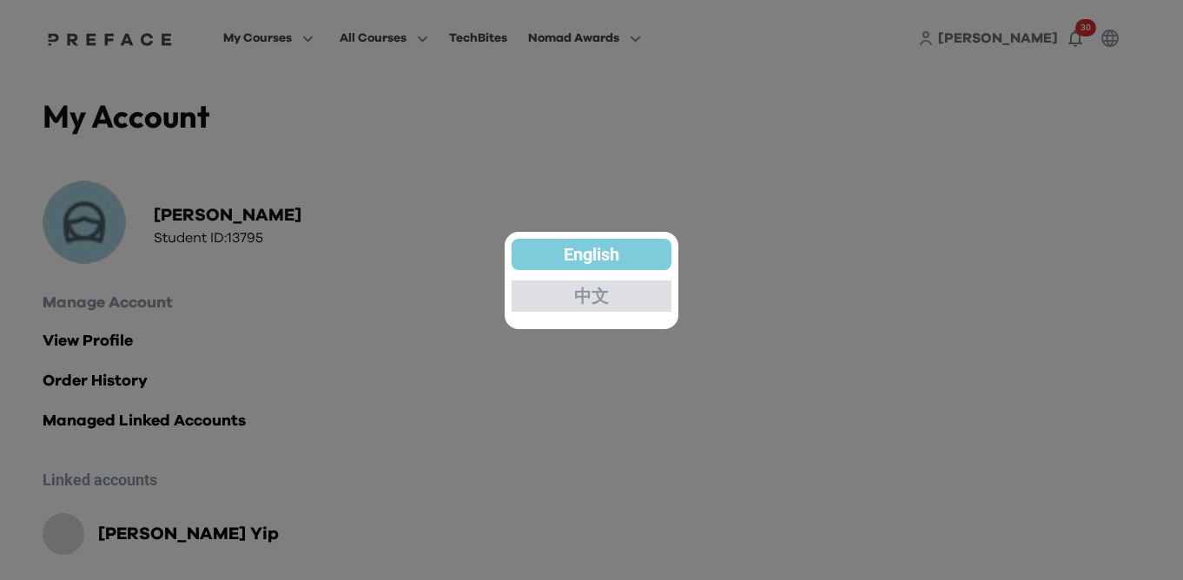
click at [595, 292] on p "中文" at bounding box center [591, 295] width 35 height 17
